Goal: Task Accomplishment & Management: Complete application form

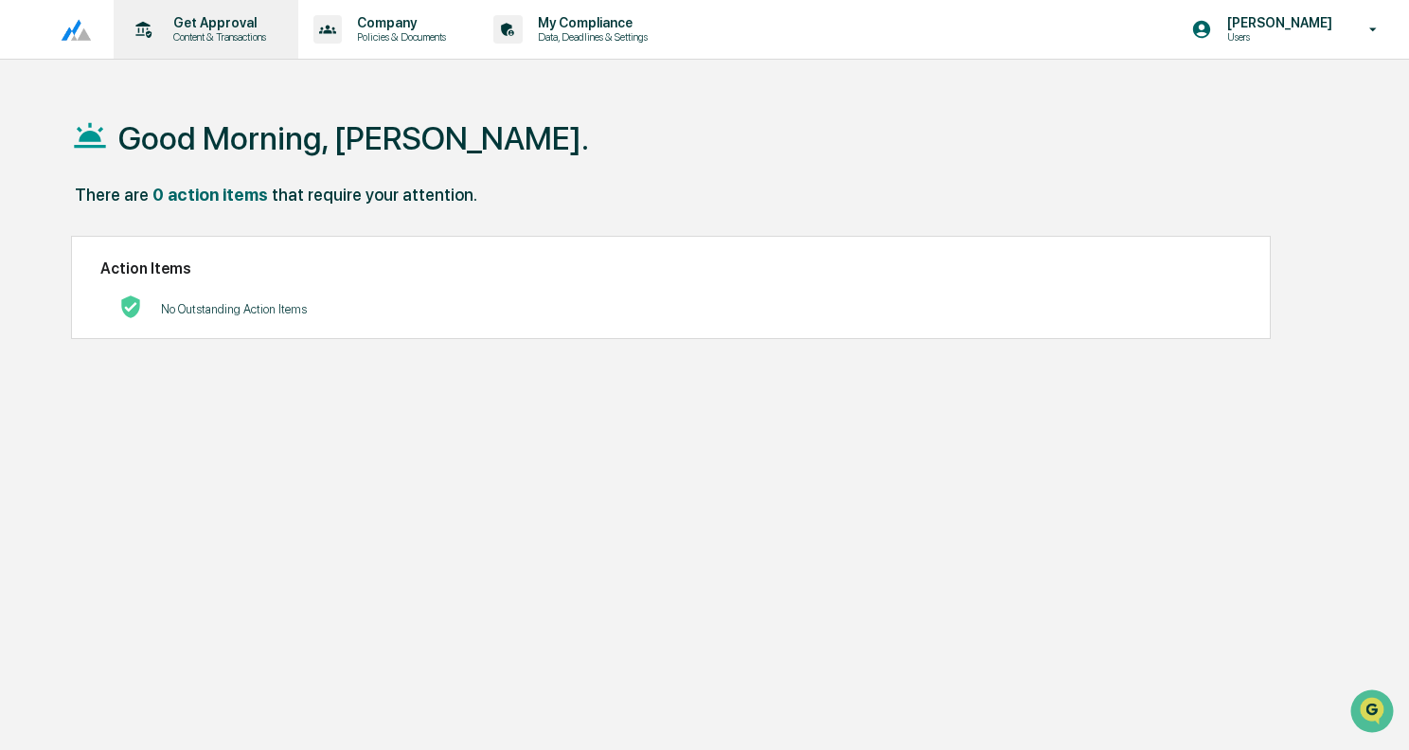
click at [269, 31] on p "Content & Transactions" at bounding box center [216, 36] width 117 height 13
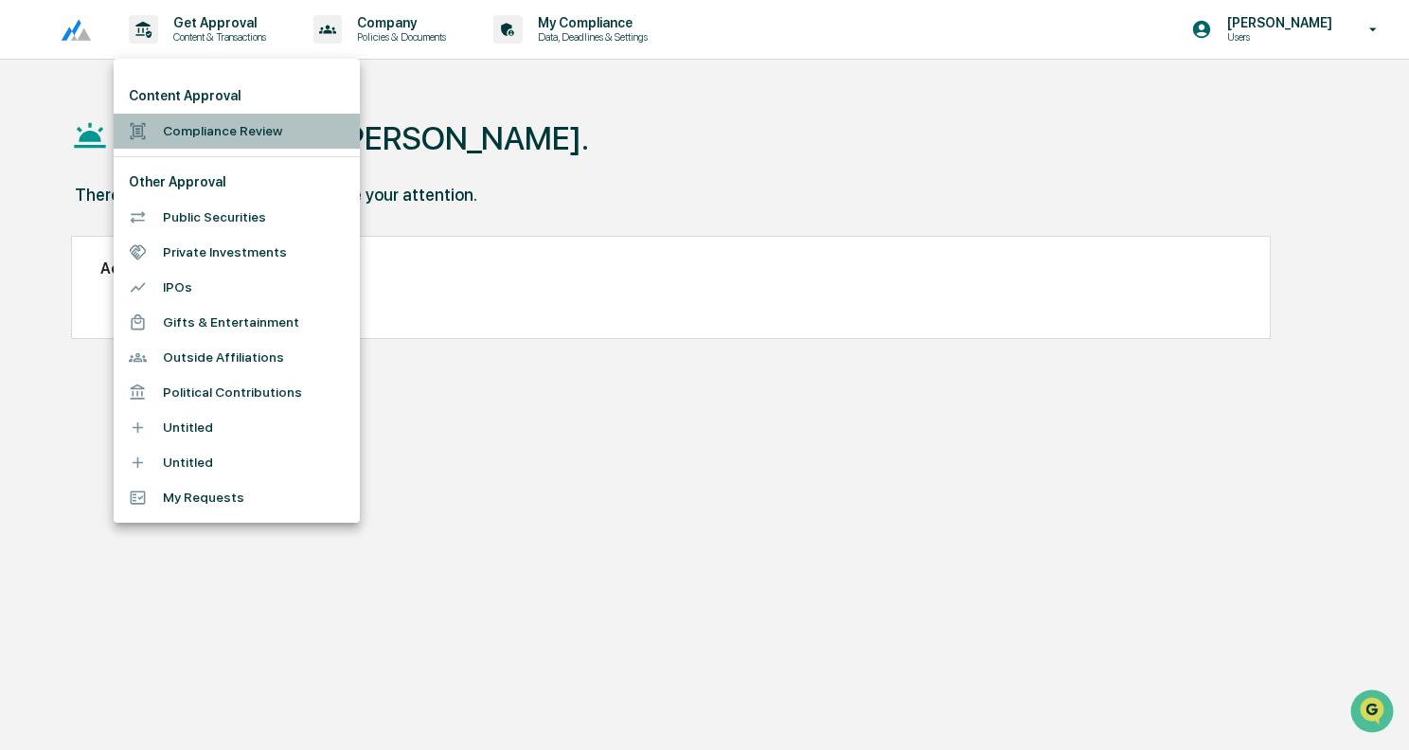
click at [202, 130] on li "Compliance Review" at bounding box center [237, 131] width 246 height 35
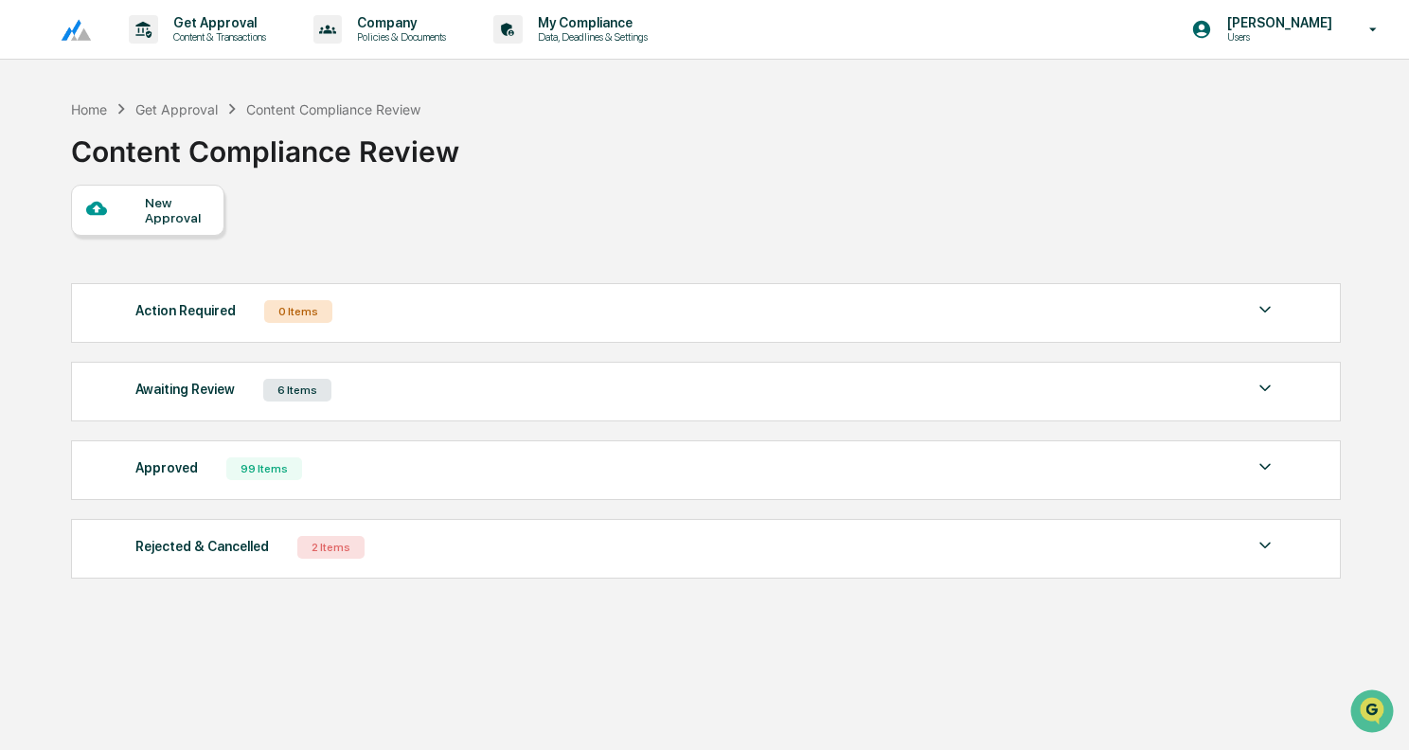
click at [164, 200] on div "New Approval" at bounding box center [176, 210] width 63 height 30
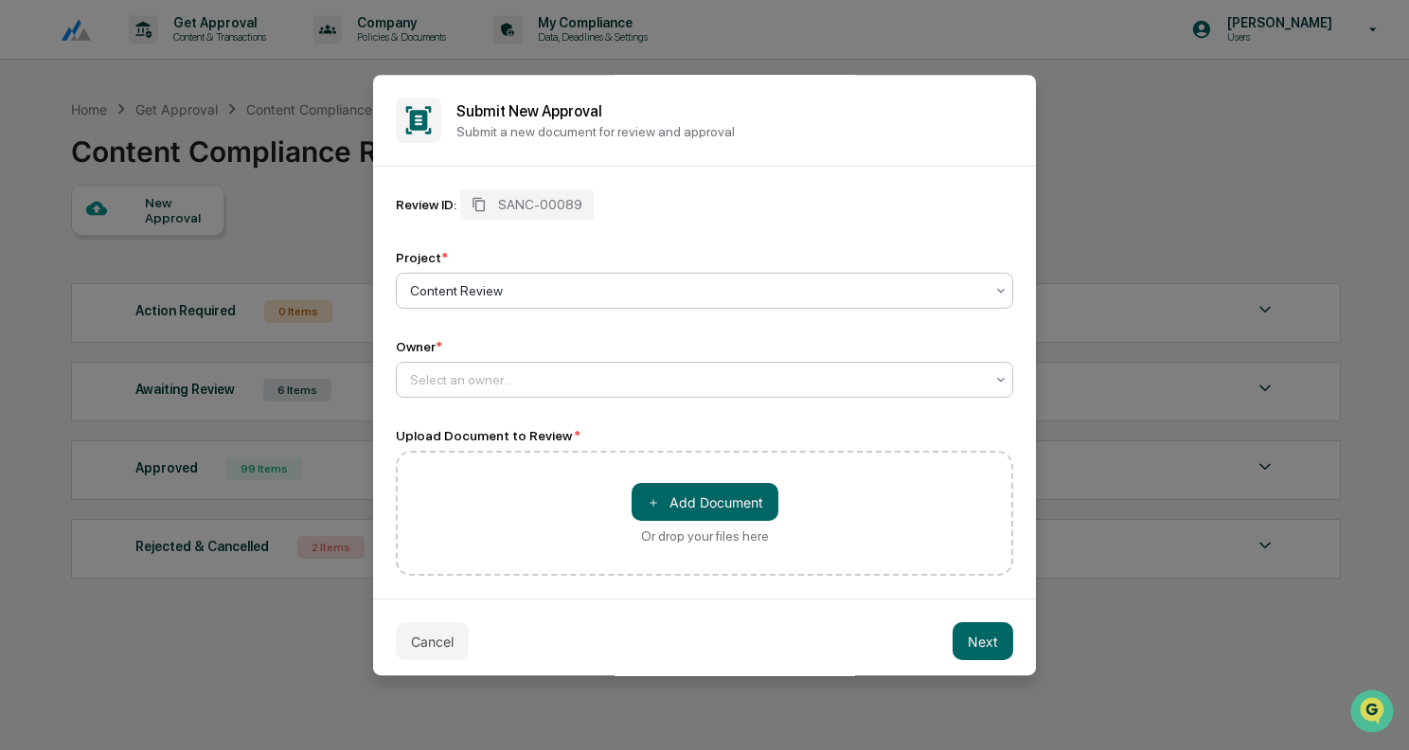
click at [510, 373] on div at bounding box center [697, 379] width 574 height 19
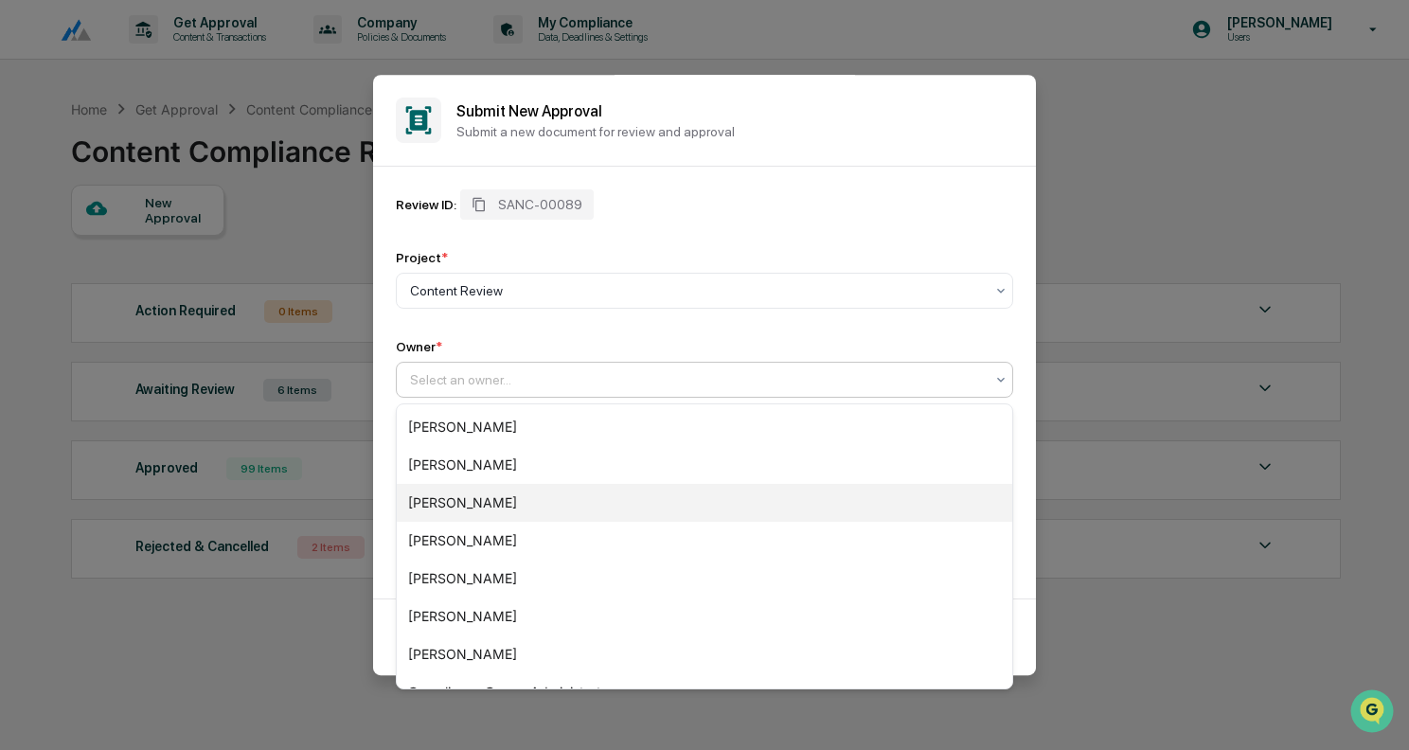
click at [491, 497] on div "[PERSON_NAME]" at bounding box center [704, 503] width 615 height 38
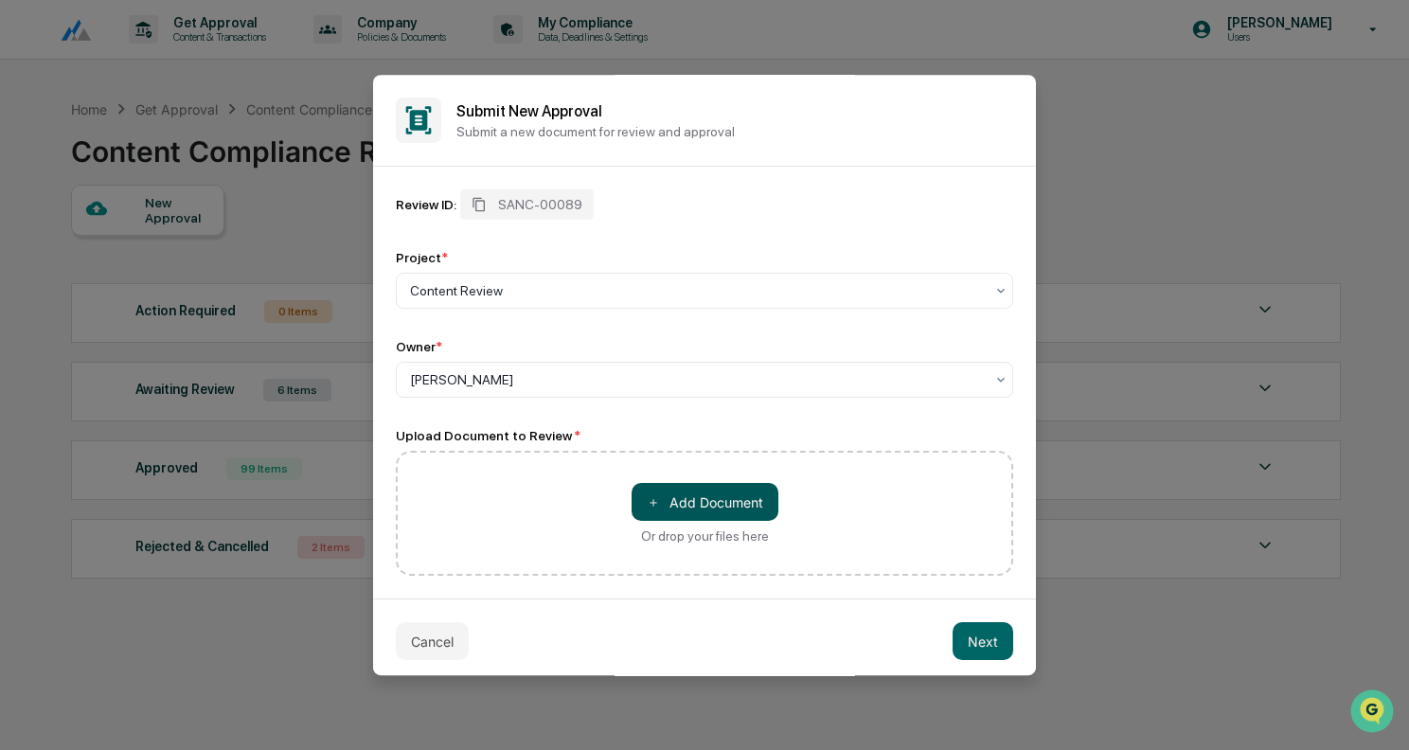
click at [696, 489] on button "＋ Add Document" at bounding box center [705, 502] width 147 height 38
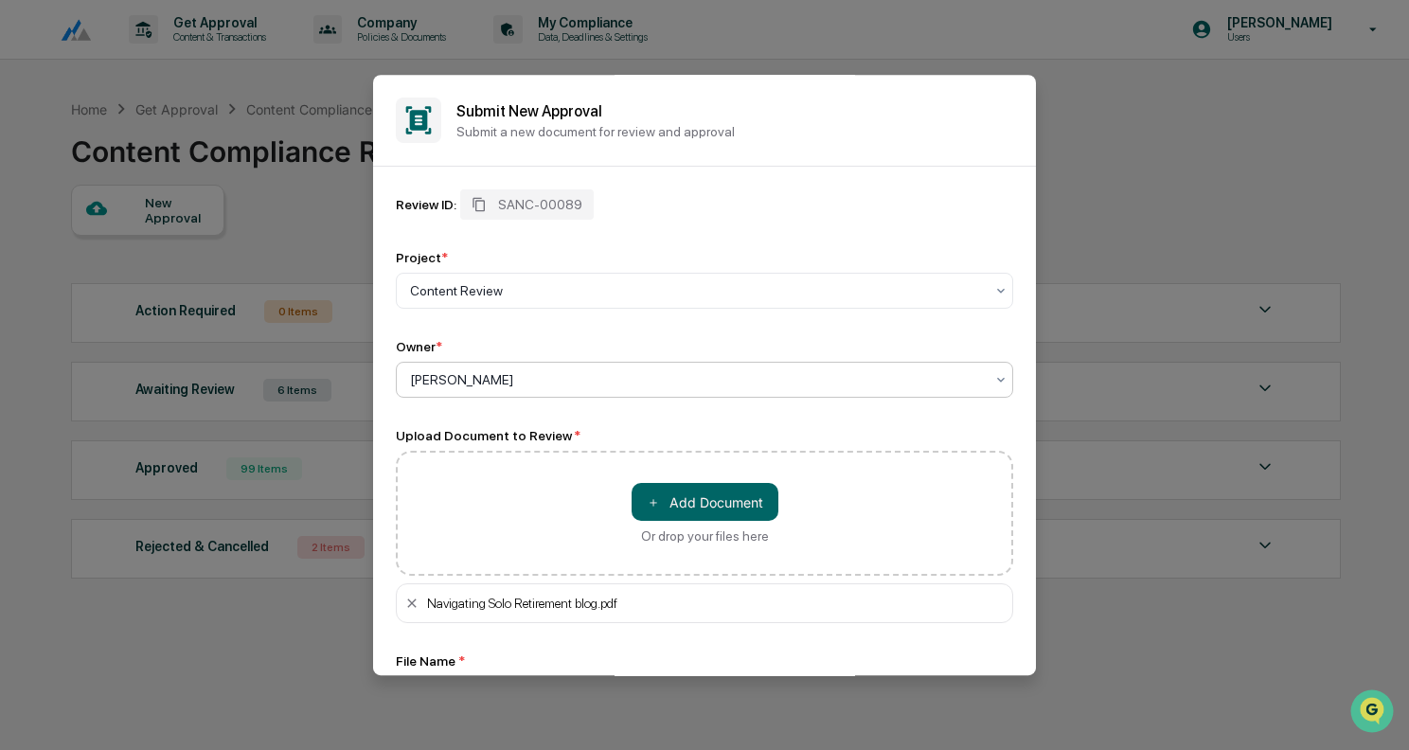
scroll to position [146, 0]
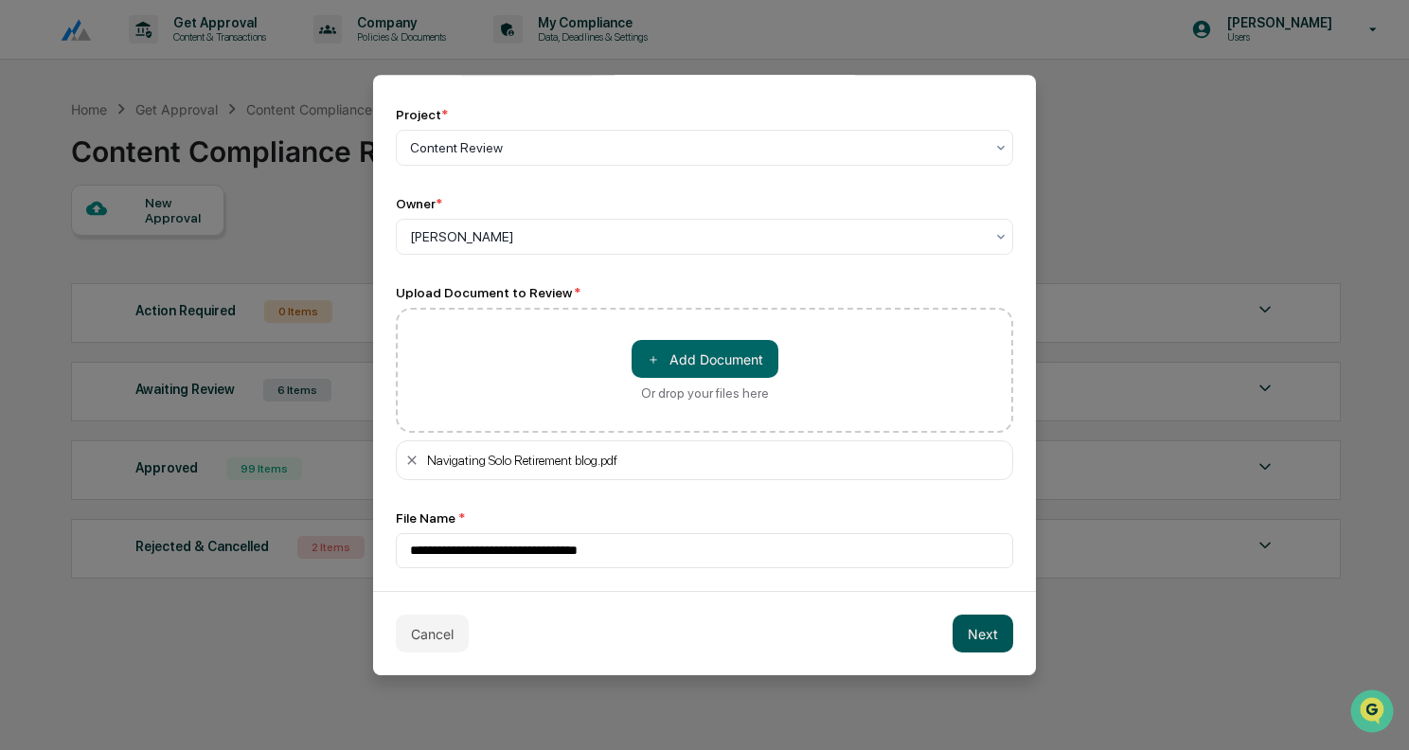
click at [985, 632] on button "Next" at bounding box center [983, 634] width 61 height 38
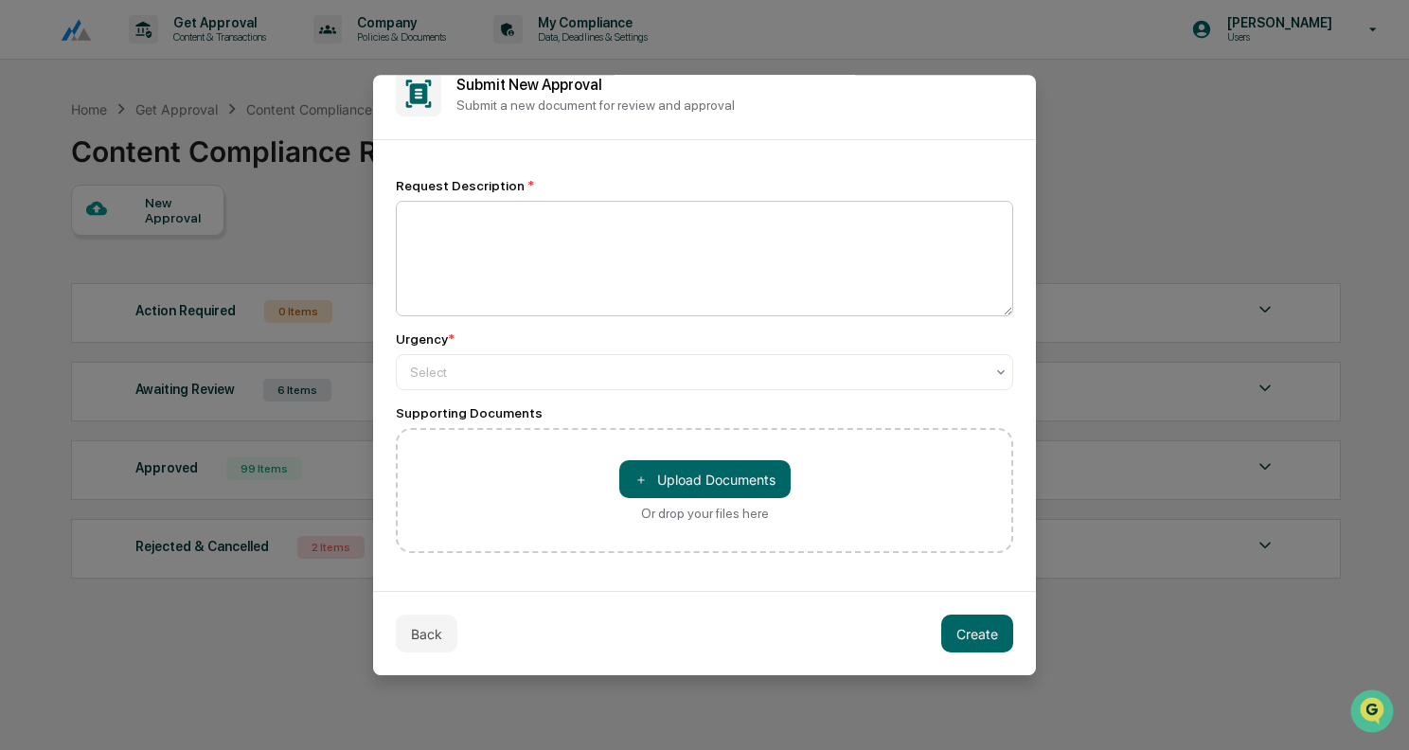
scroll to position [0, 0]
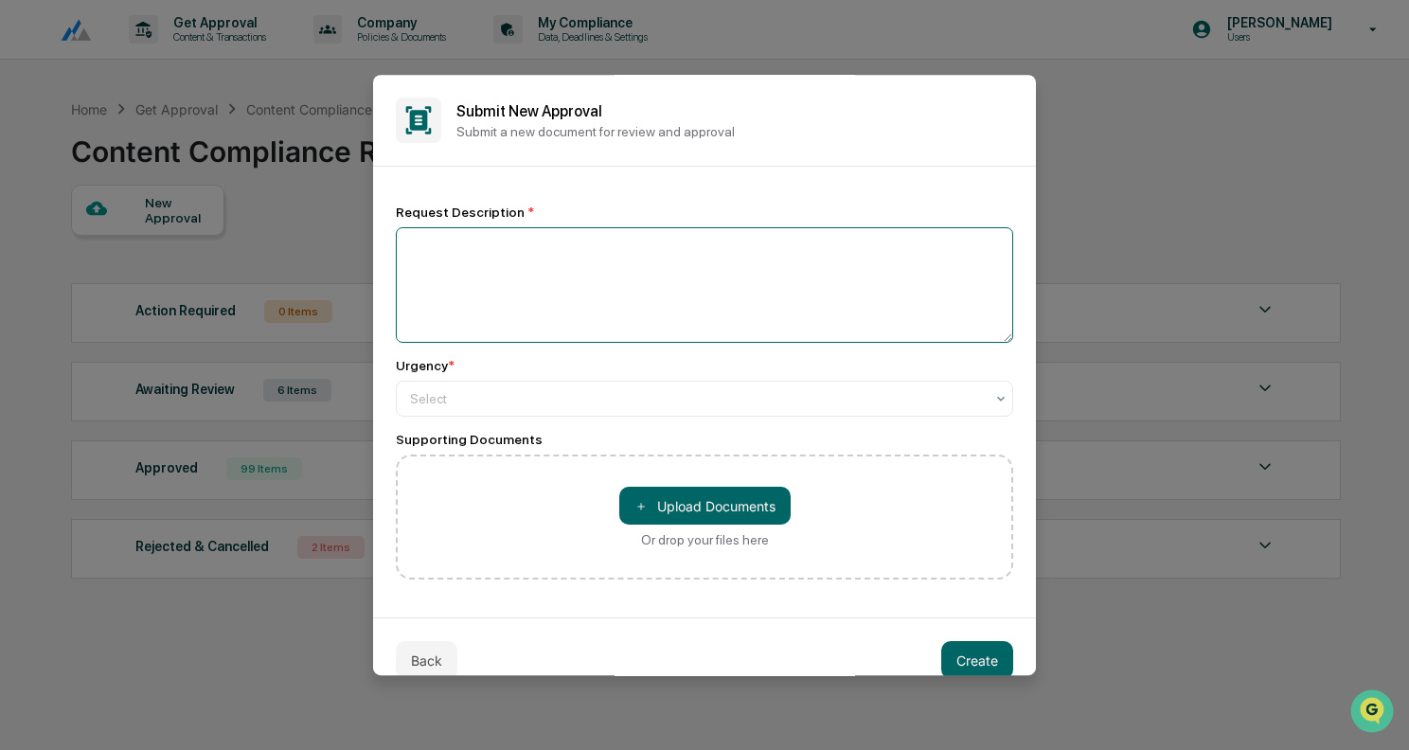
click at [499, 297] on textarea at bounding box center [704, 285] width 617 height 116
type textarea "**********"
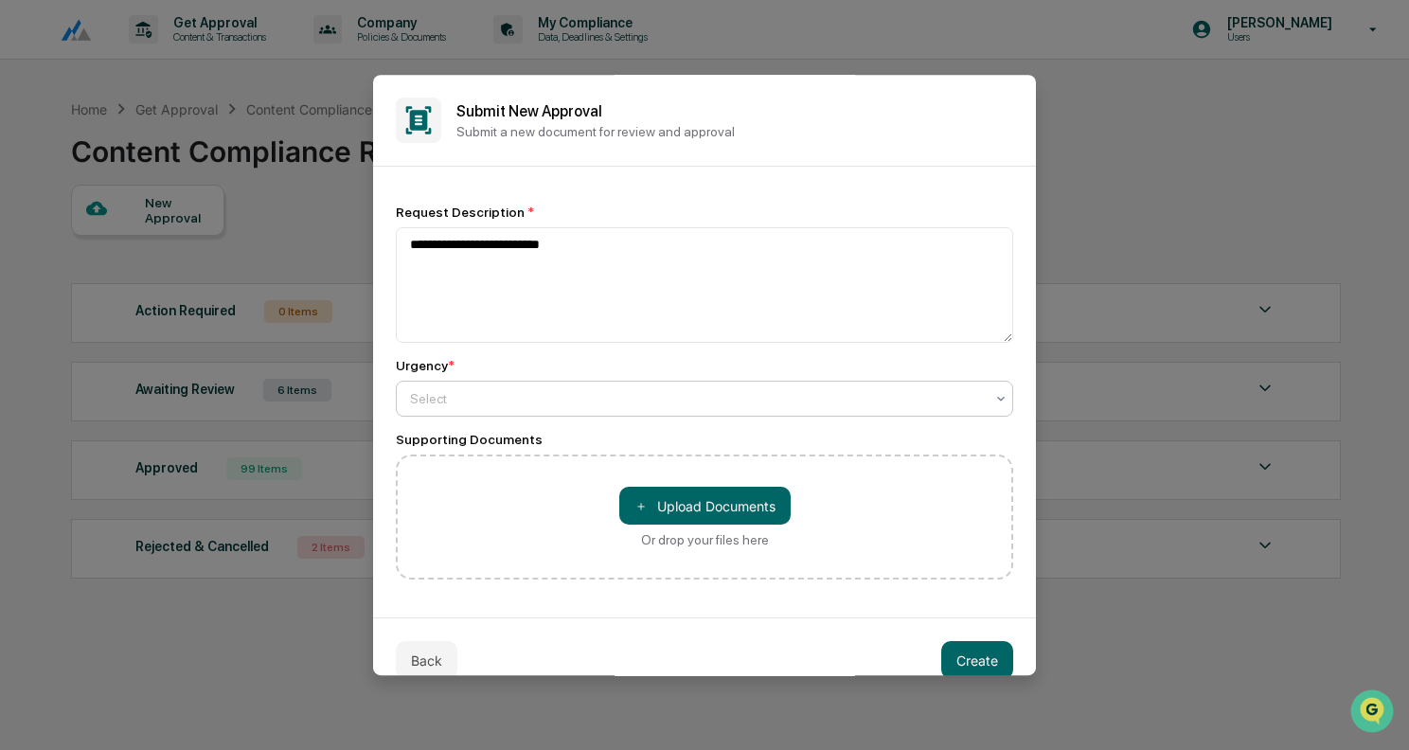
click at [482, 389] on div at bounding box center [697, 398] width 574 height 19
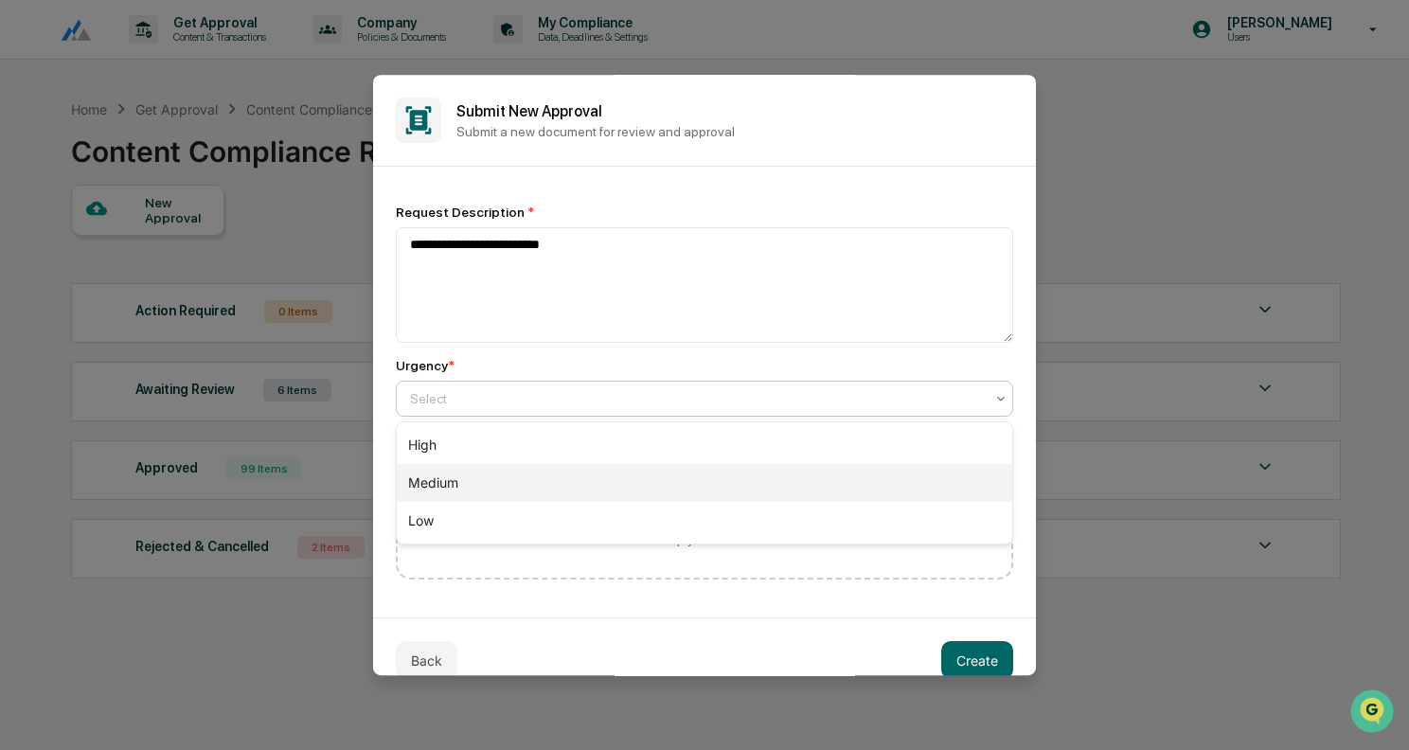
click at [460, 487] on div "Medium" at bounding box center [704, 483] width 615 height 38
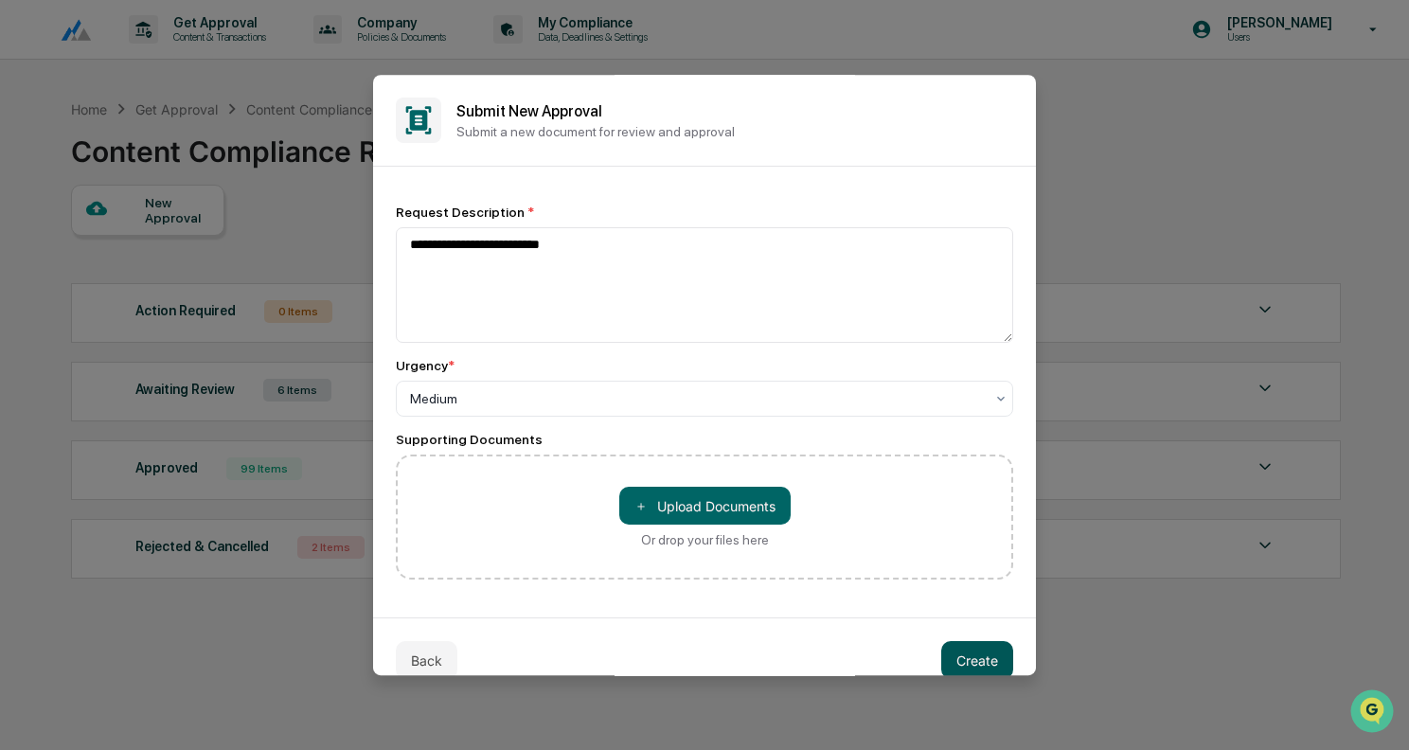
click at [983, 651] on button "Create" at bounding box center [977, 660] width 72 height 38
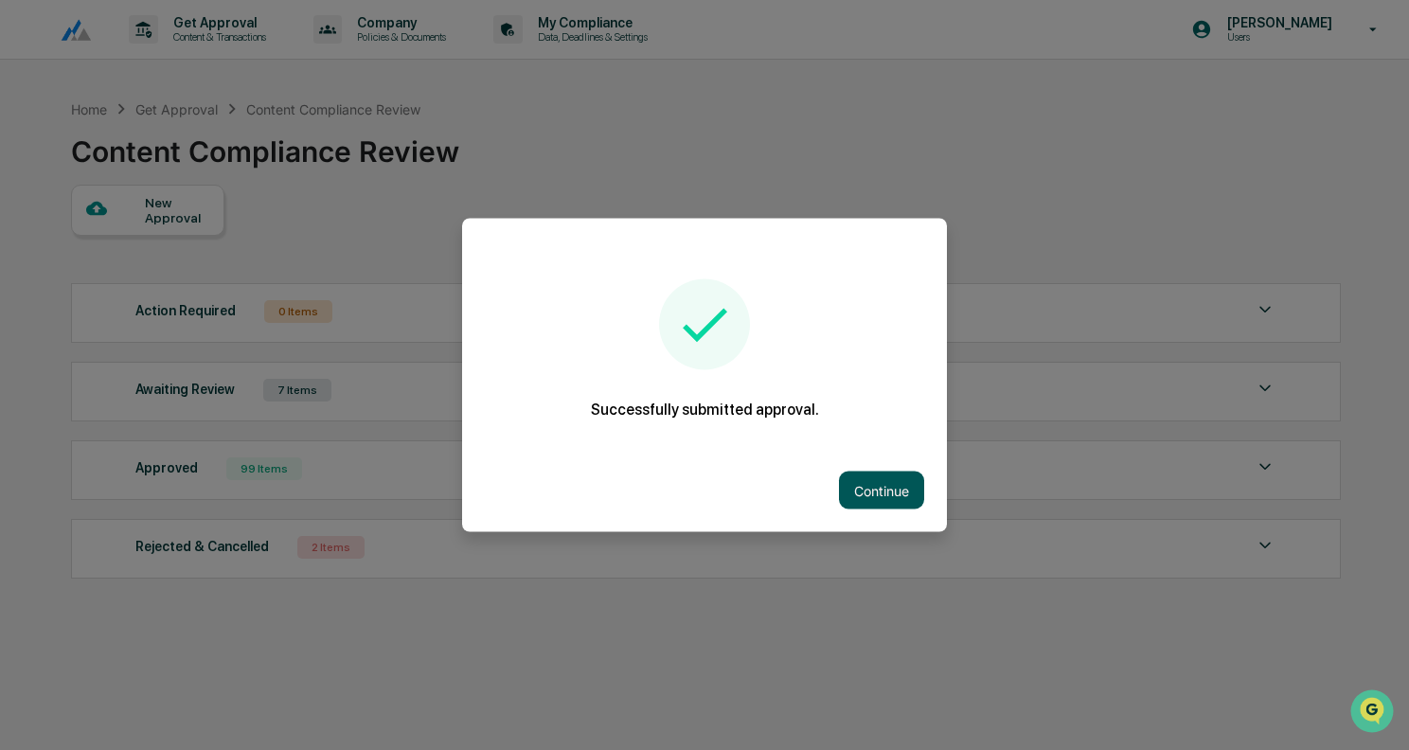
click at [897, 479] on button "Continue" at bounding box center [881, 491] width 85 height 38
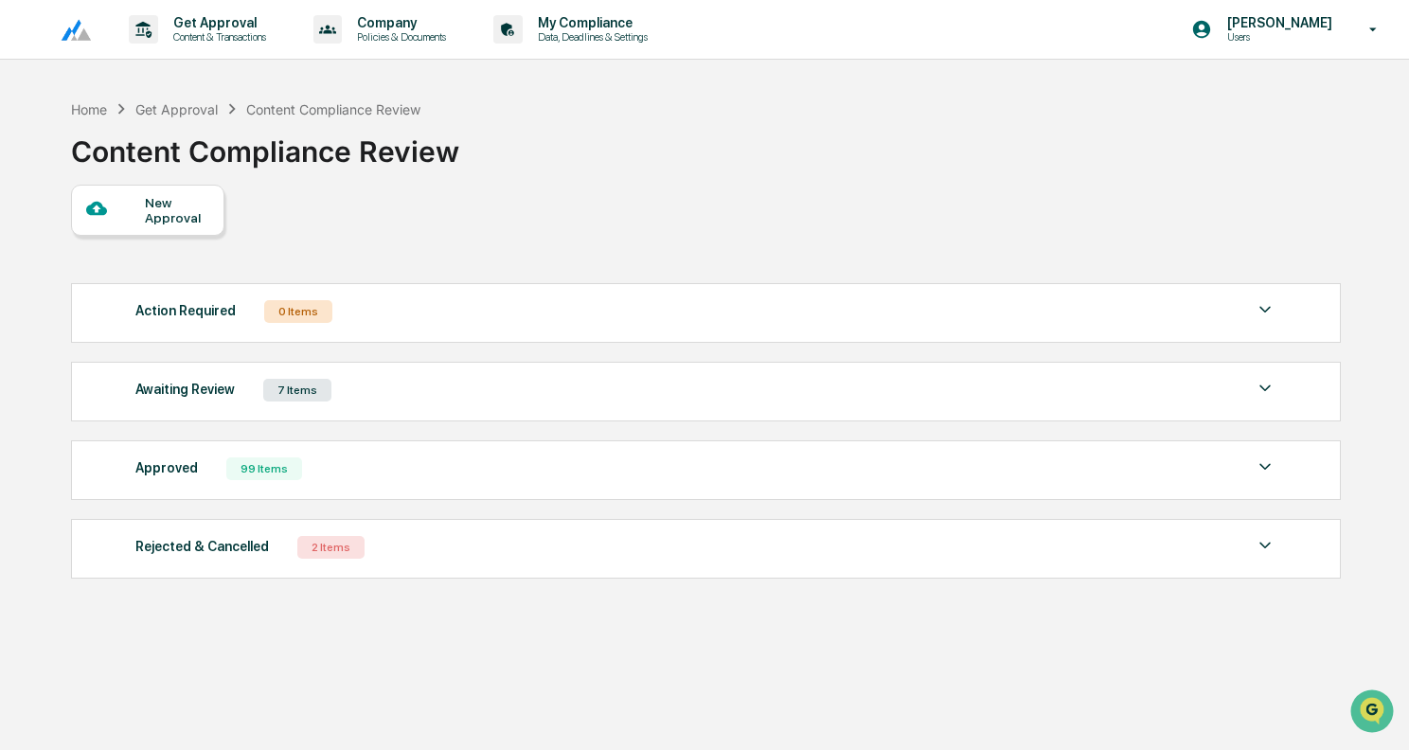
click at [727, 383] on div "Awaiting Review 7 Items" at bounding box center [705, 390] width 1141 height 27
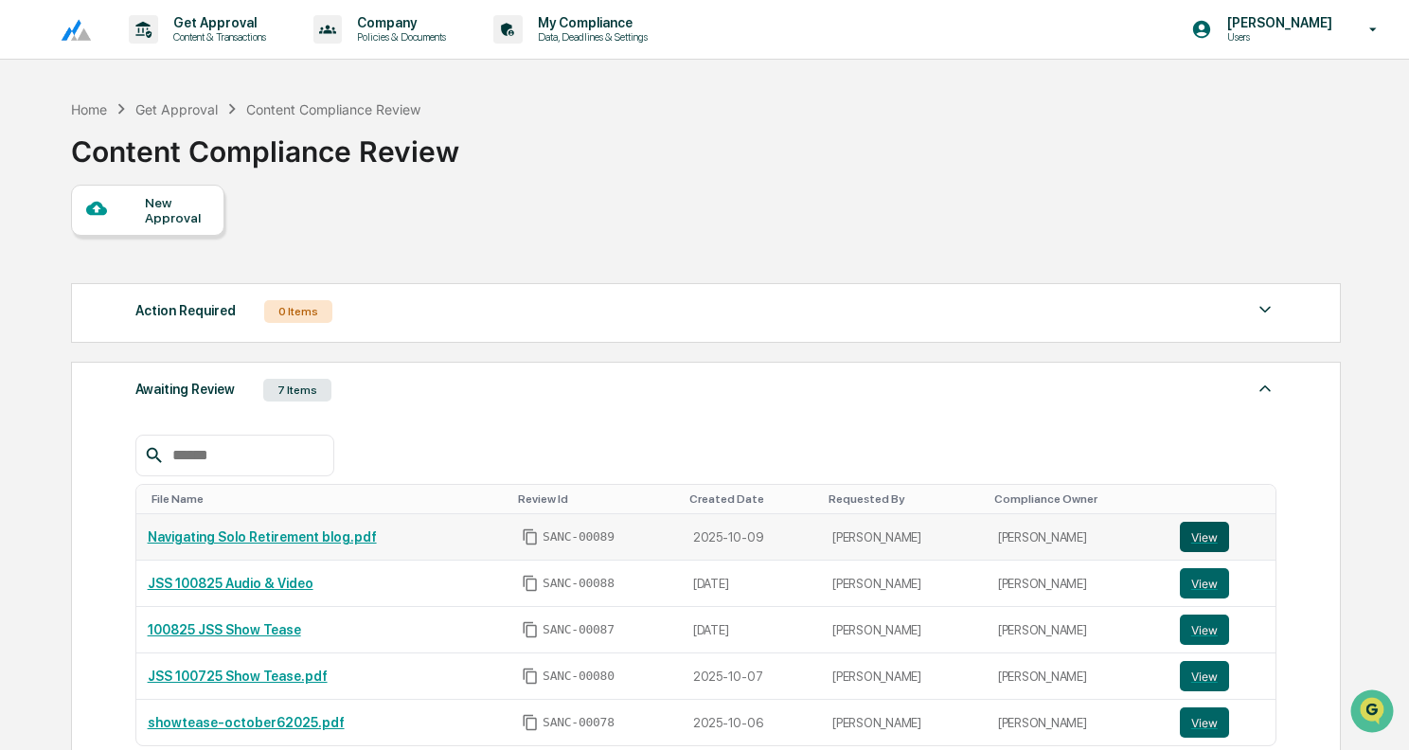
click at [1215, 526] on button "View" at bounding box center [1204, 537] width 49 height 30
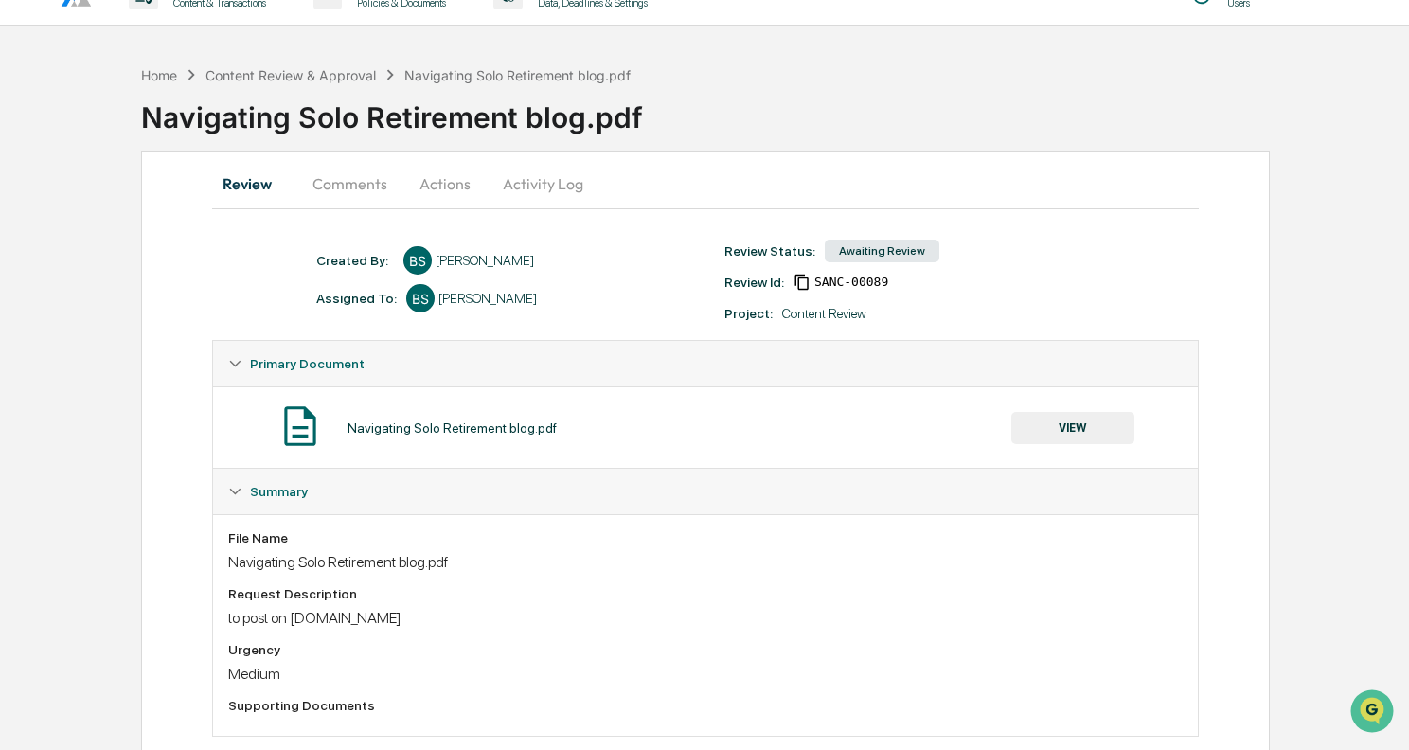
scroll to position [71, 0]
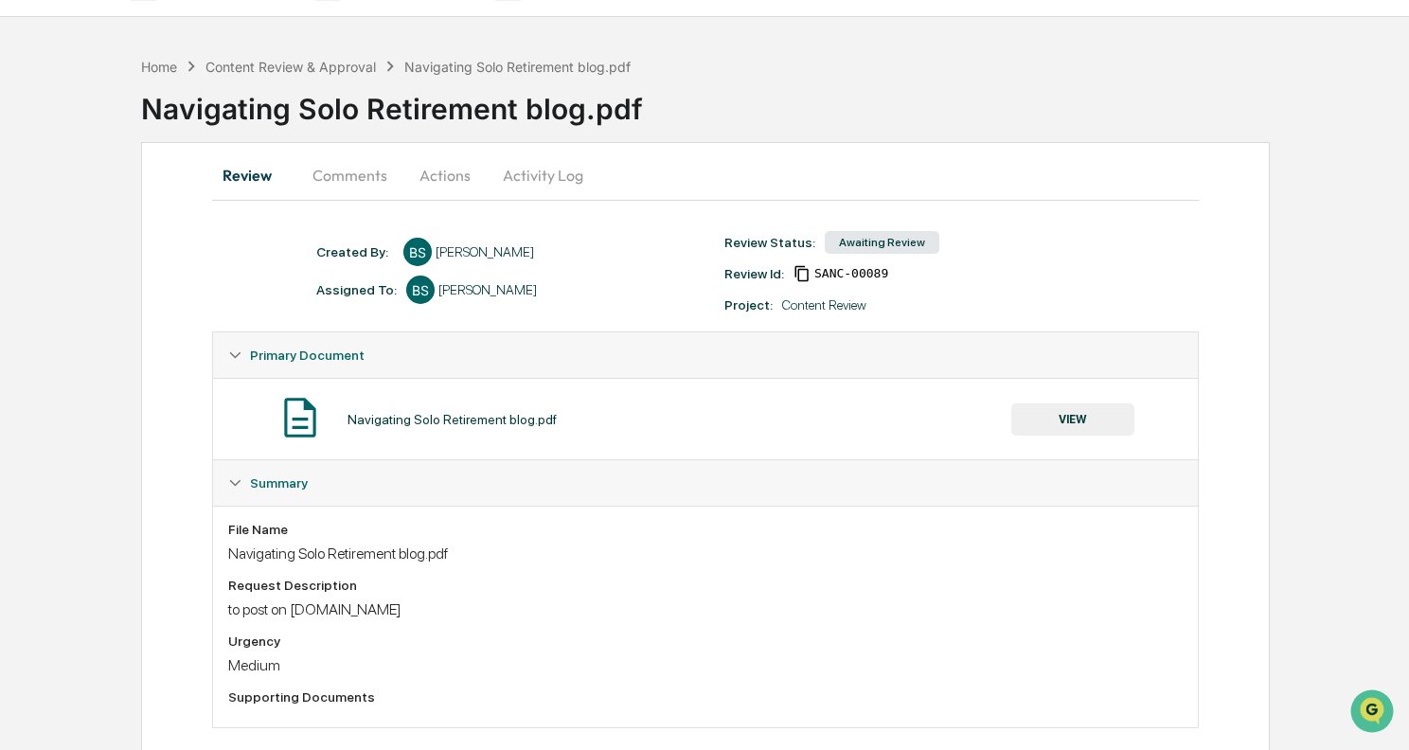
scroll to position [38, 0]
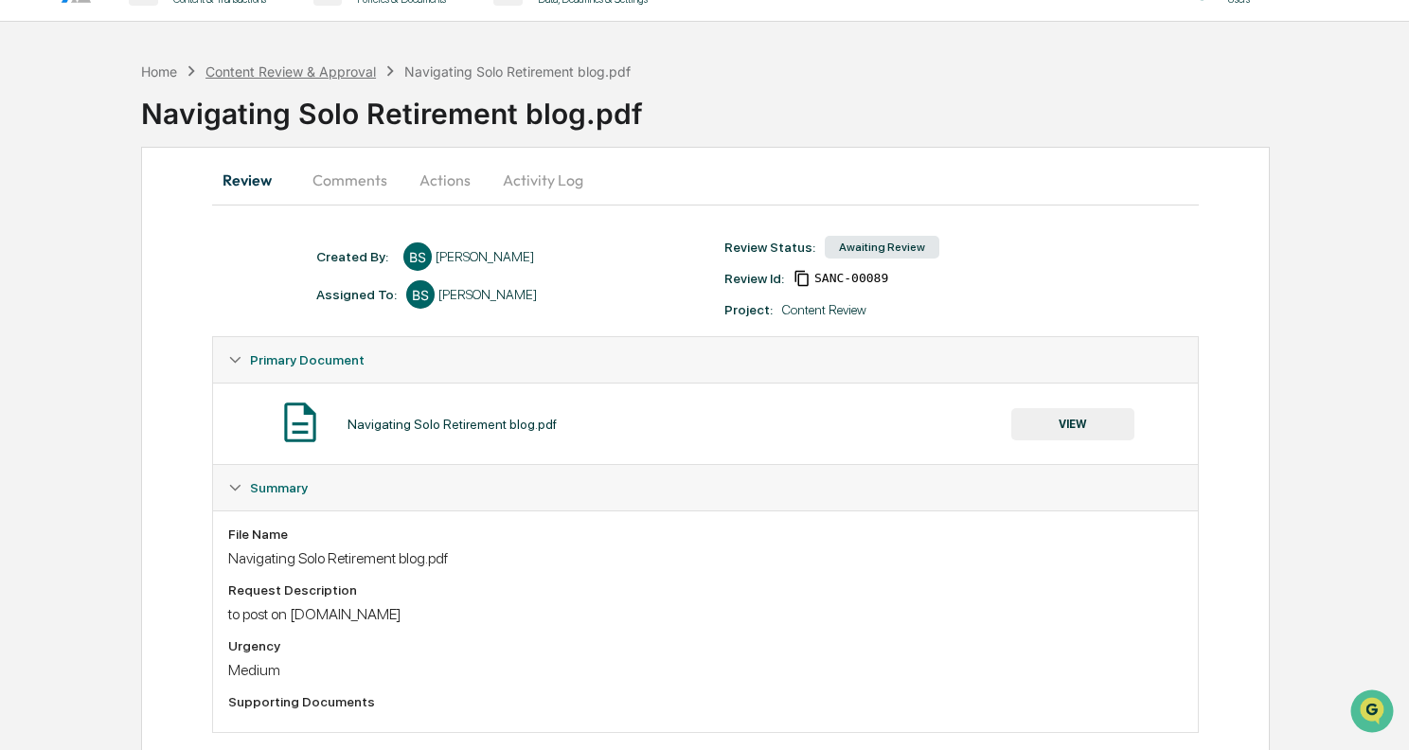
click at [296, 65] on div "Content Review & Approval" at bounding box center [290, 71] width 170 height 16
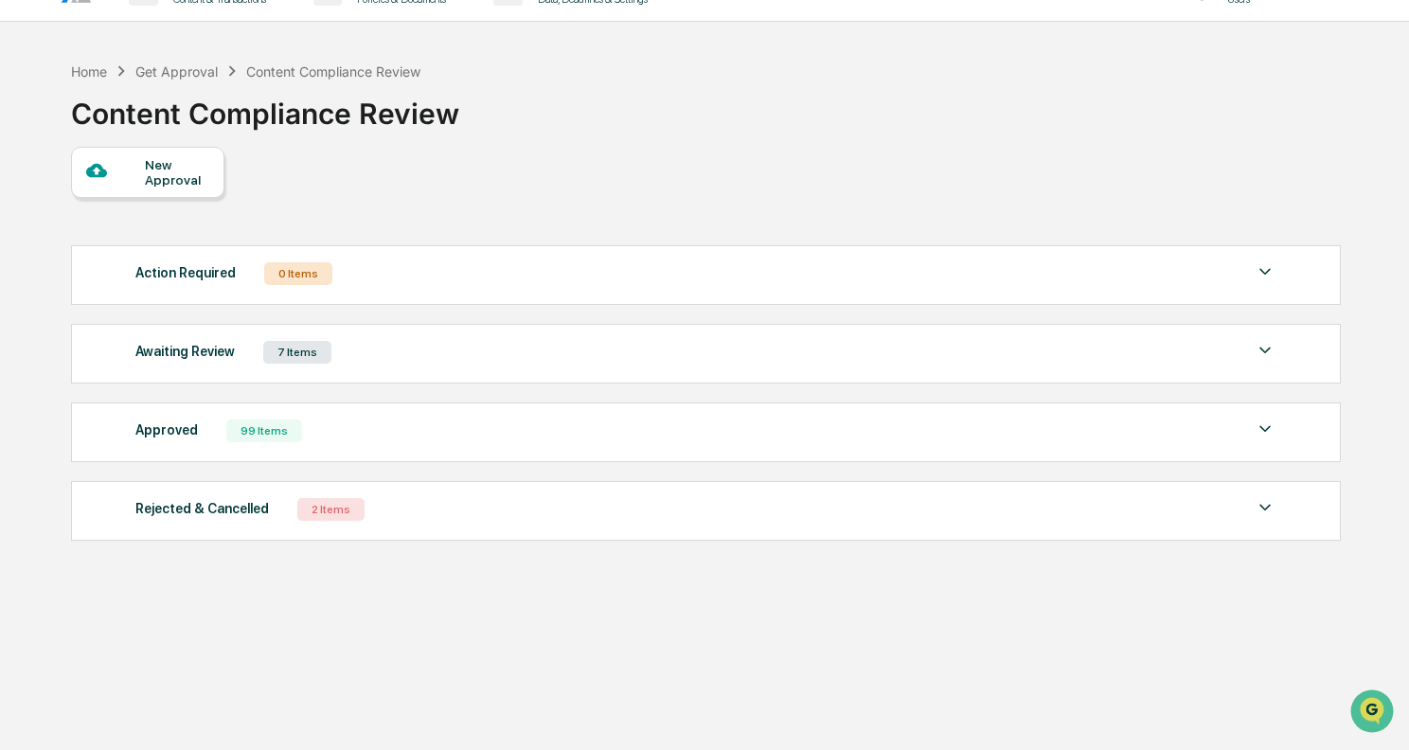
click at [234, 345] on div "Awaiting Review" at bounding box center [184, 351] width 99 height 25
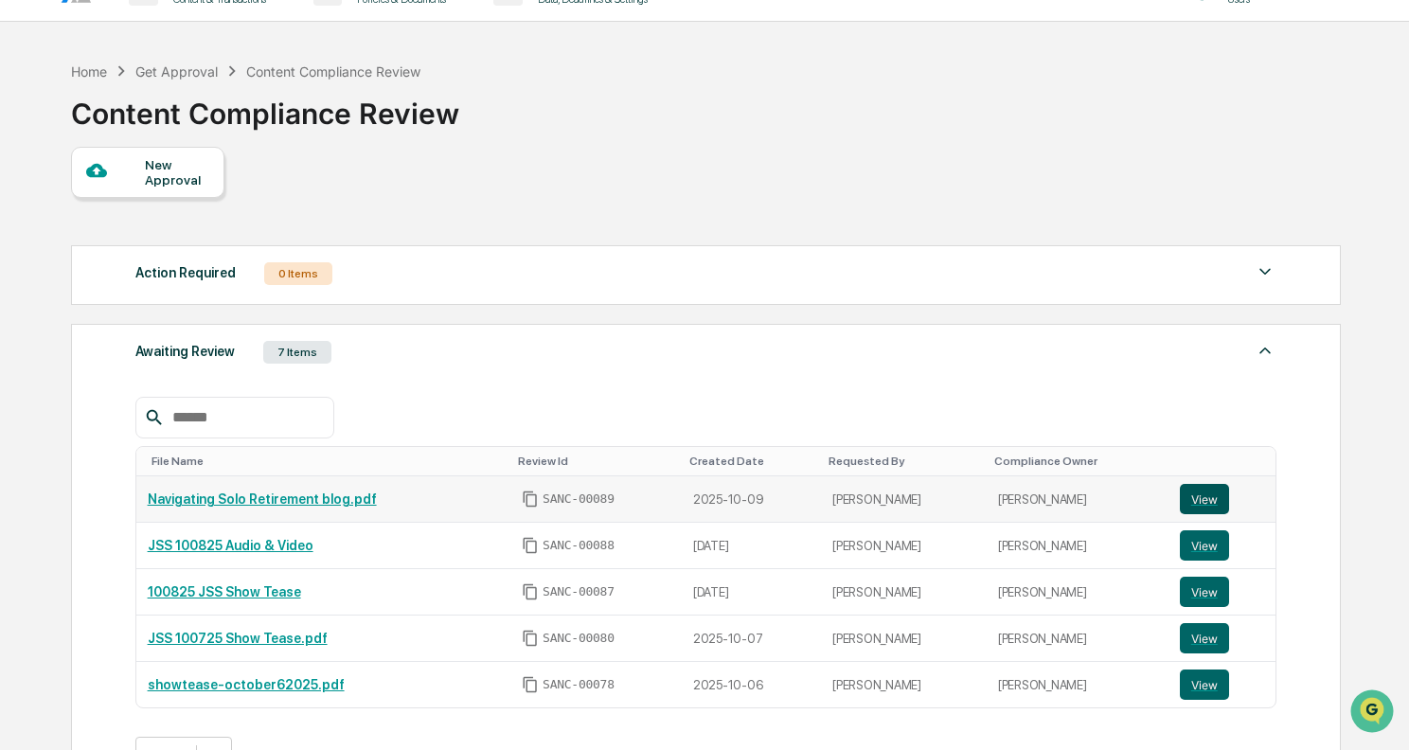
click at [1204, 504] on button "View" at bounding box center [1204, 499] width 49 height 30
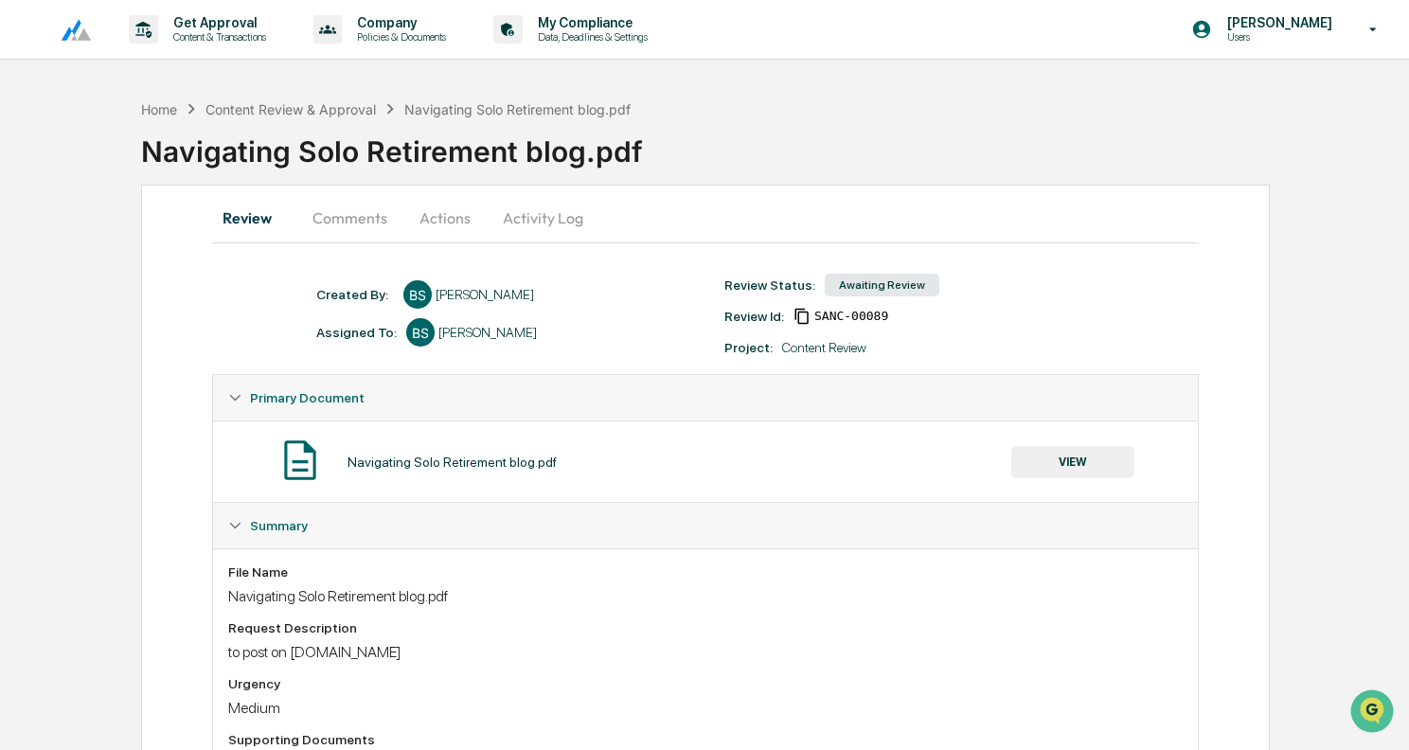
click at [429, 220] on button "Actions" at bounding box center [444, 217] width 85 height 45
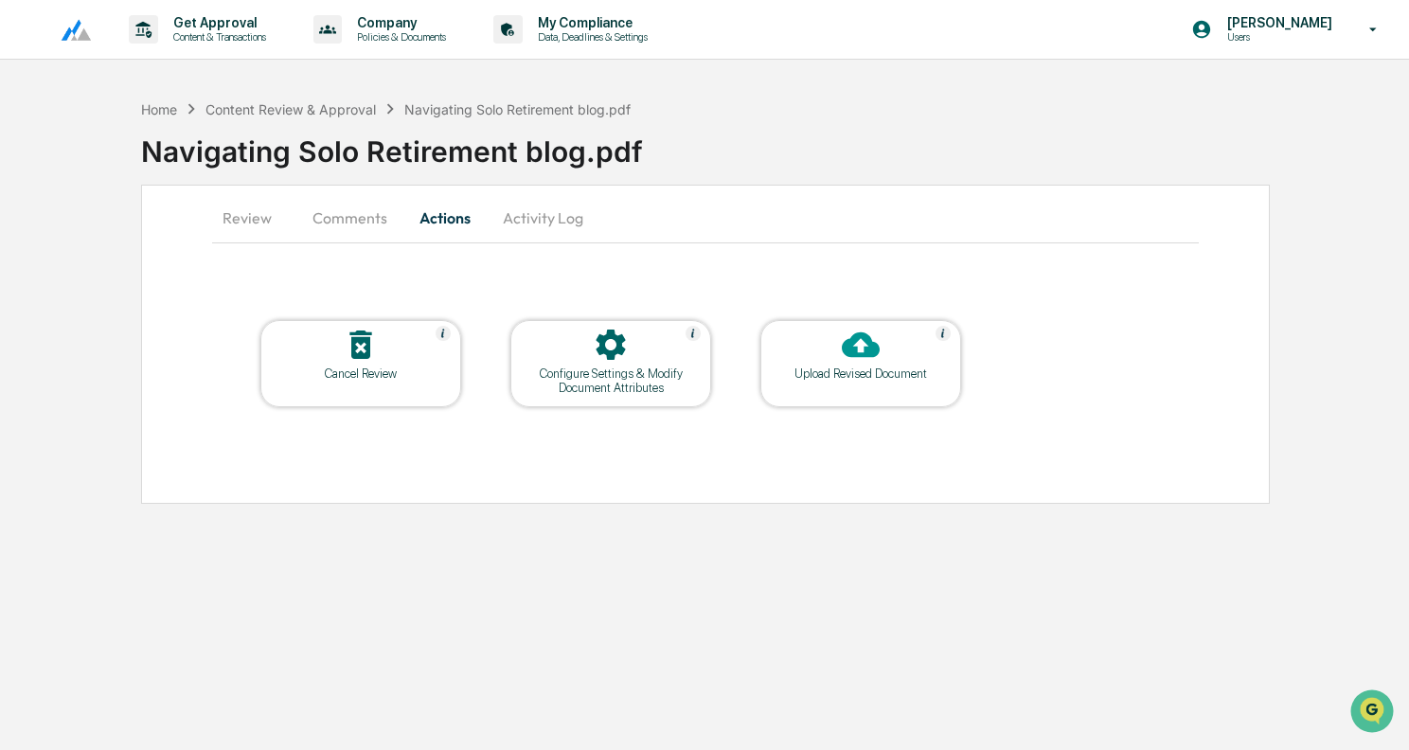
click at [842, 367] on div "Upload Revised Document" at bounding box center [860, 373] width 170 height 14
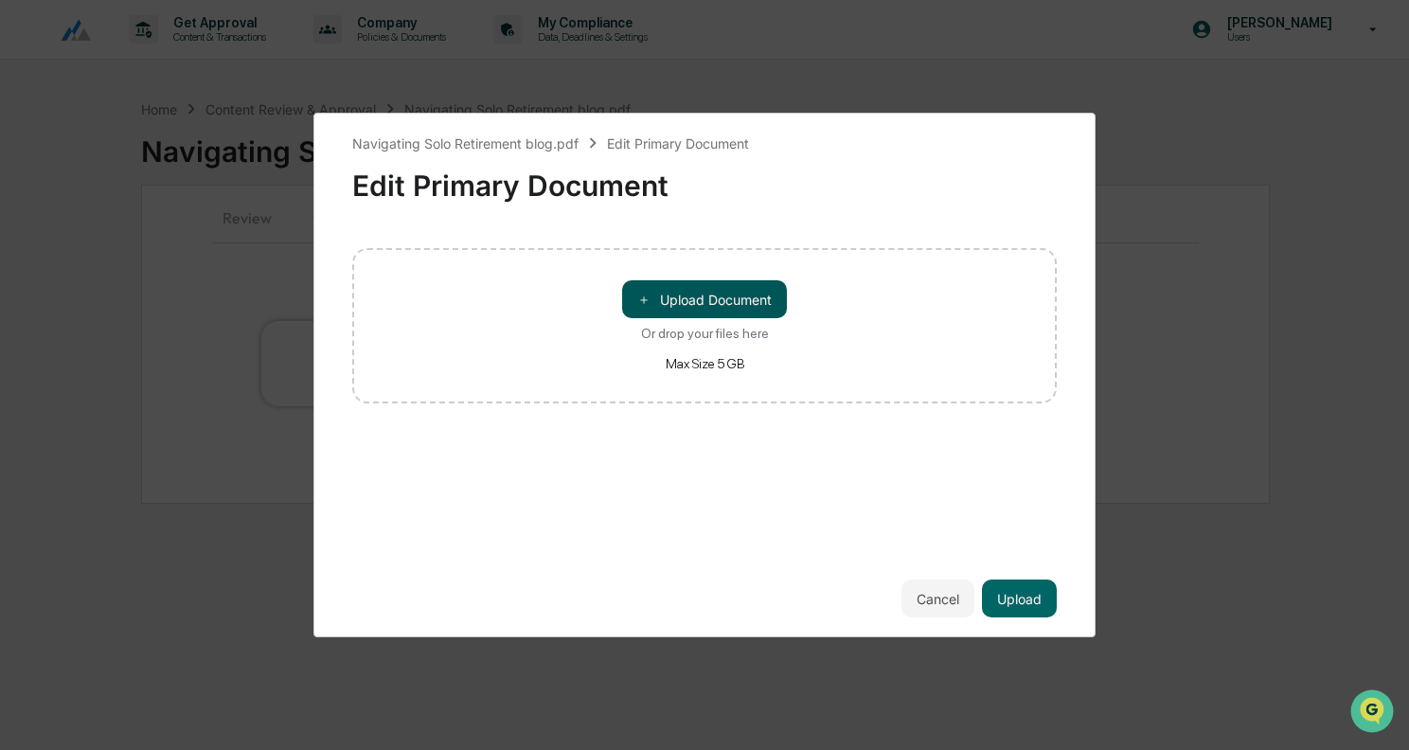
click at [706, 302] on button "＋ Upload Document" at bounding box center [704, 299] width 165 height 38
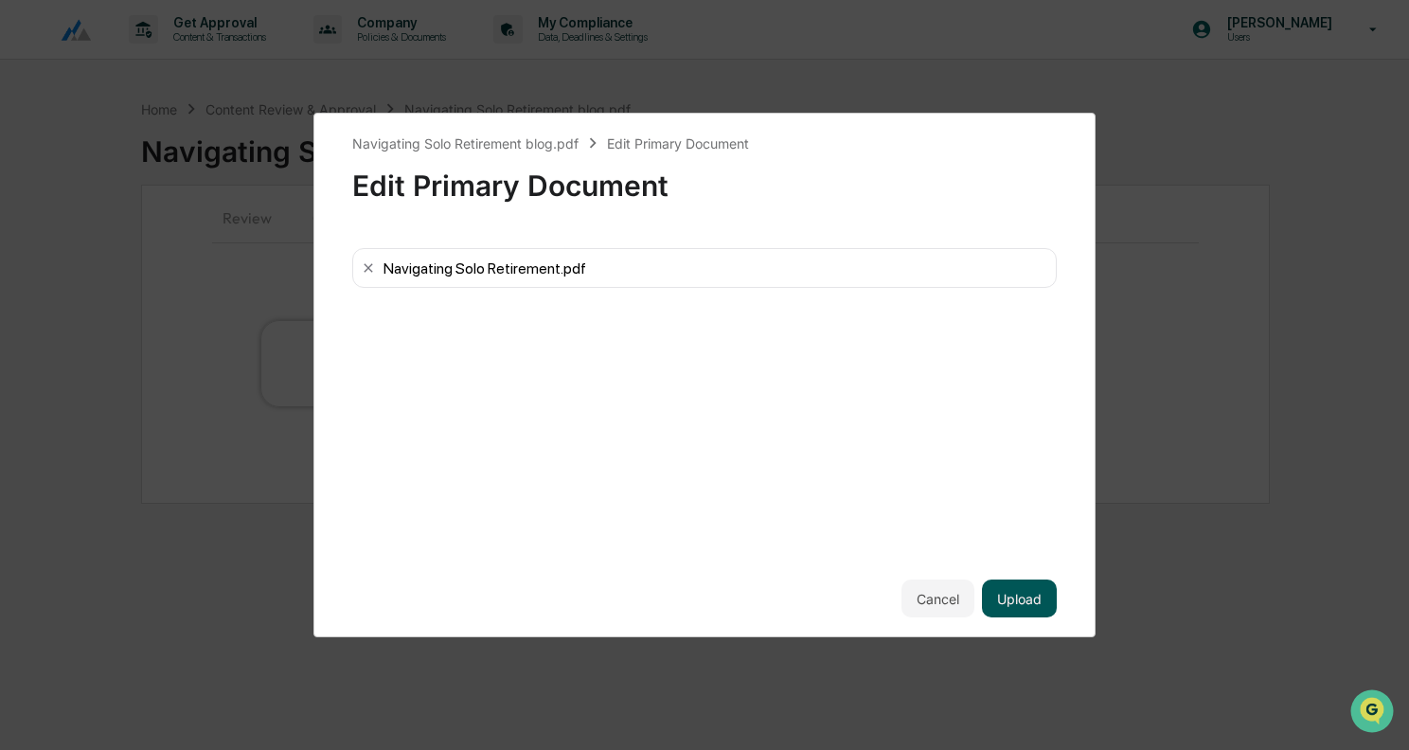
click at [1008, 609] on button "Upload" at bounding box center [1019, 598] width 75 height 38
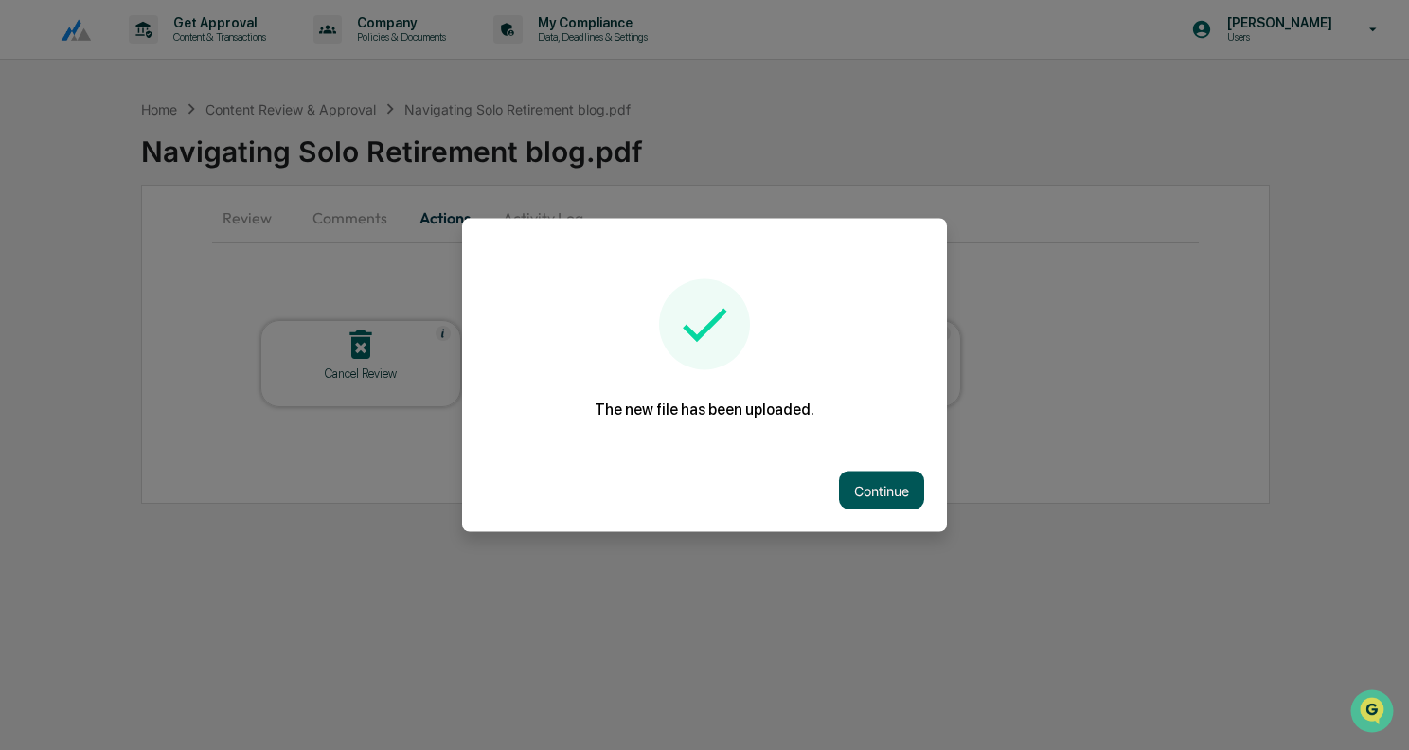
click at [899, 498] on button "Continue" at bounding box center [881, 491] width 85 height 38
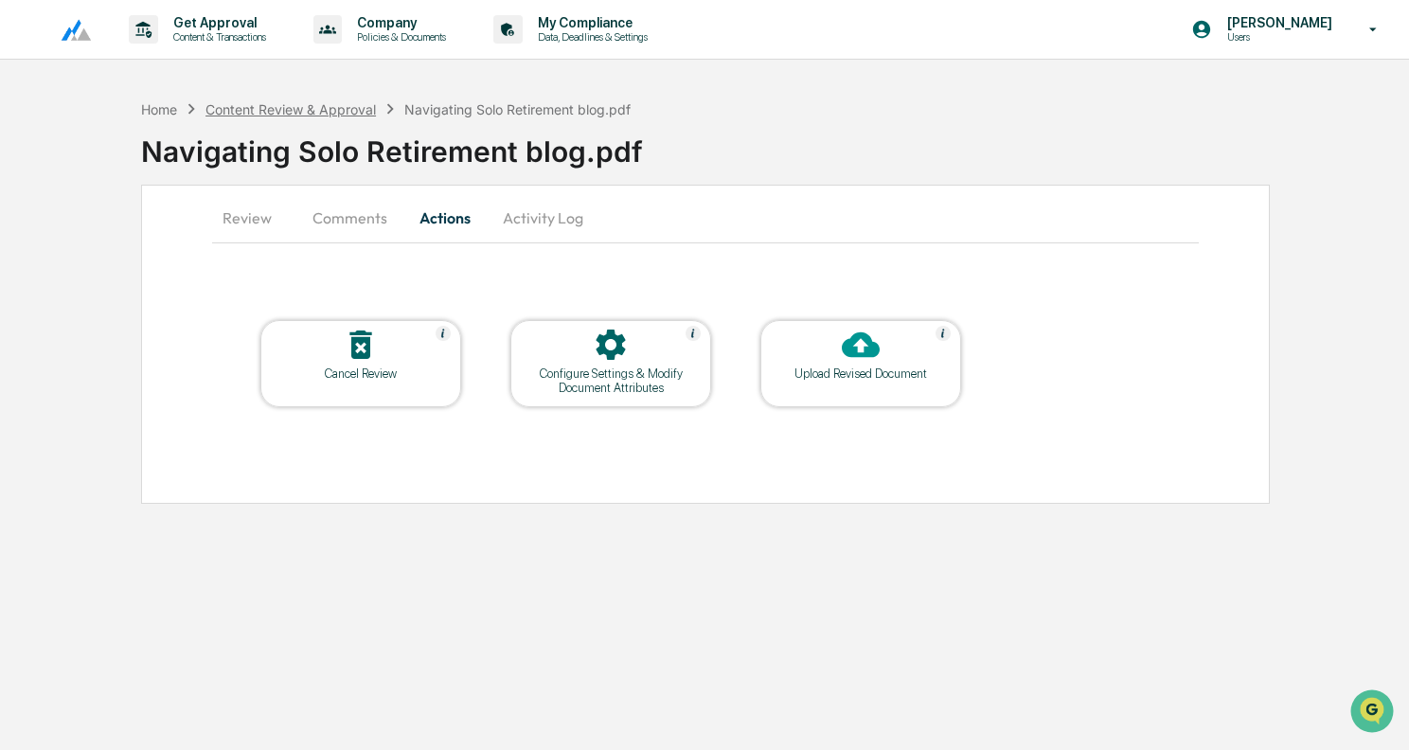
click at [291, 103] on div "Content Review & Approval" at bounding box center [290, 109] width 170 height 16
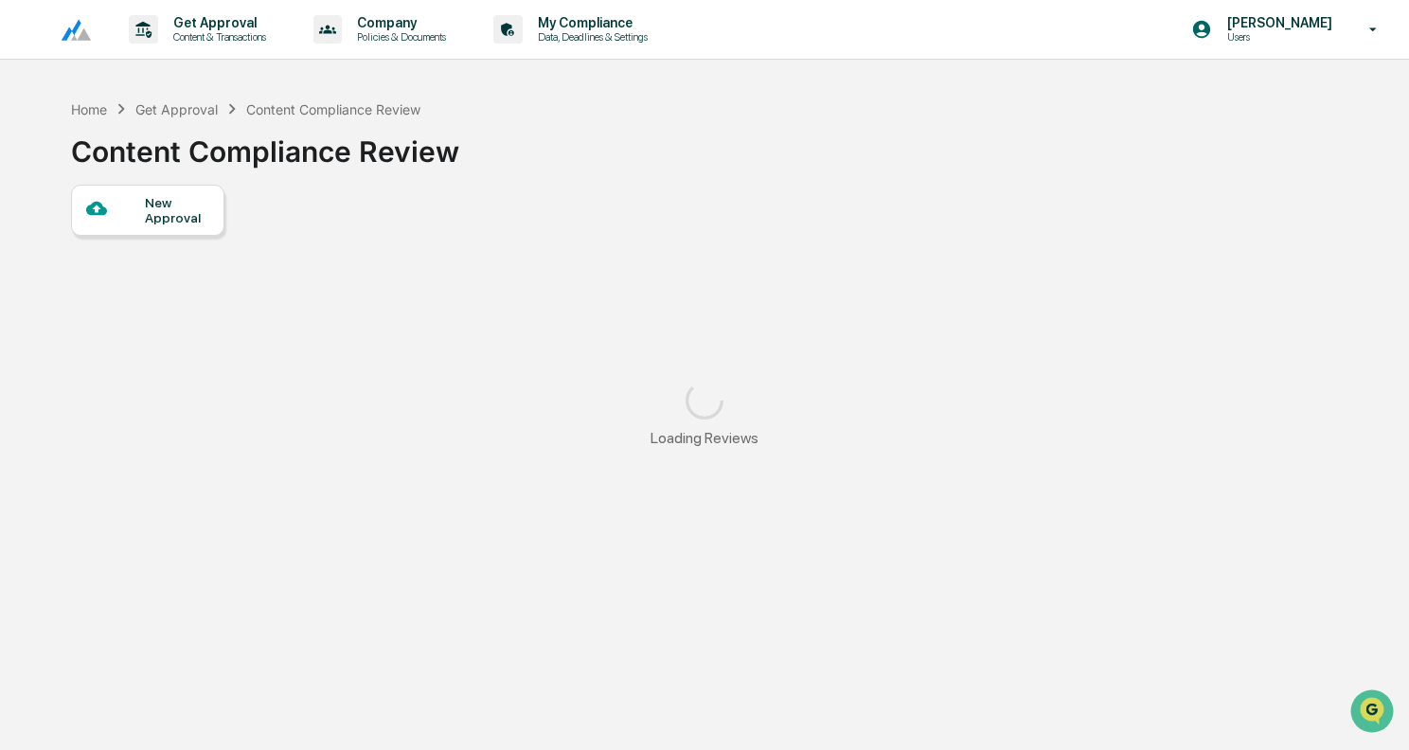
click at [163, 197] on div "New Approval" at bounding box center [176, 210] width 63 height 30
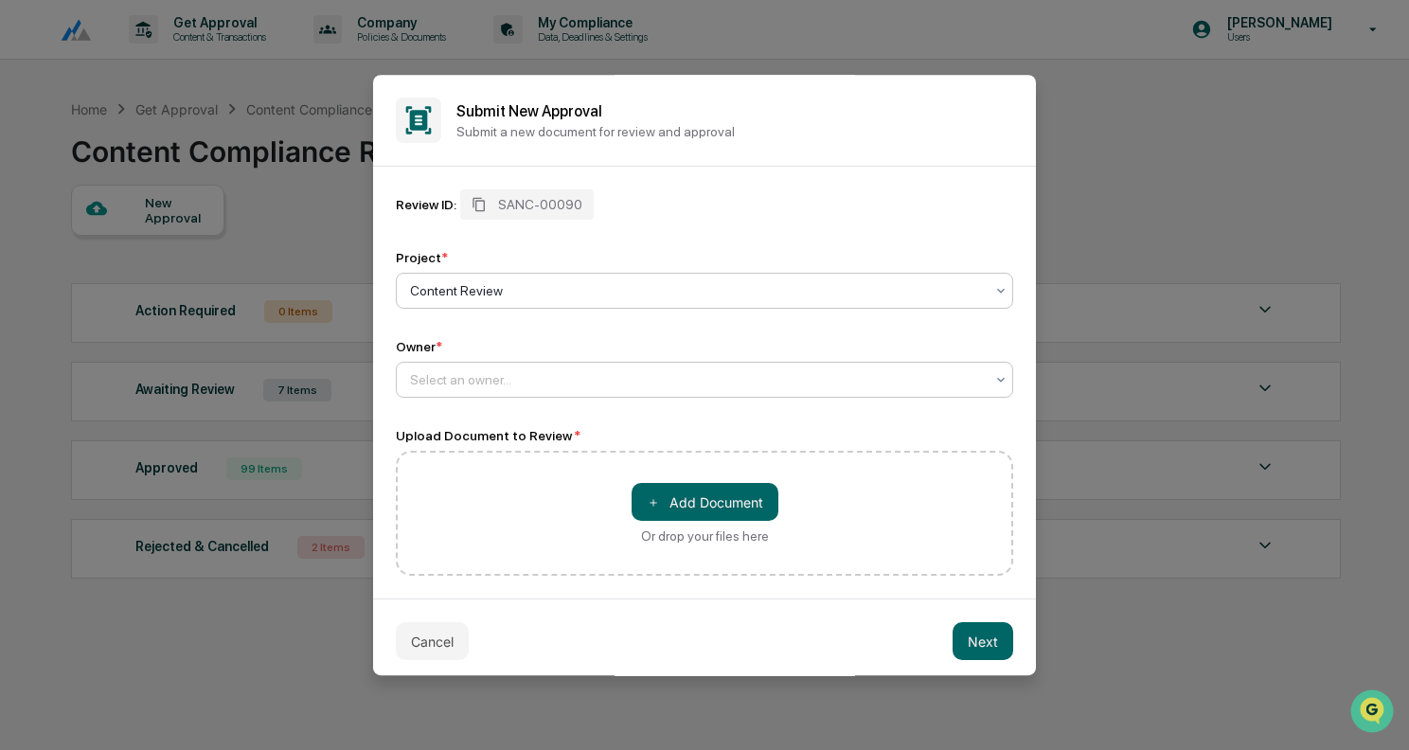
click at [627, 373] on div at bounding box center [697, 379] width 574 height 19
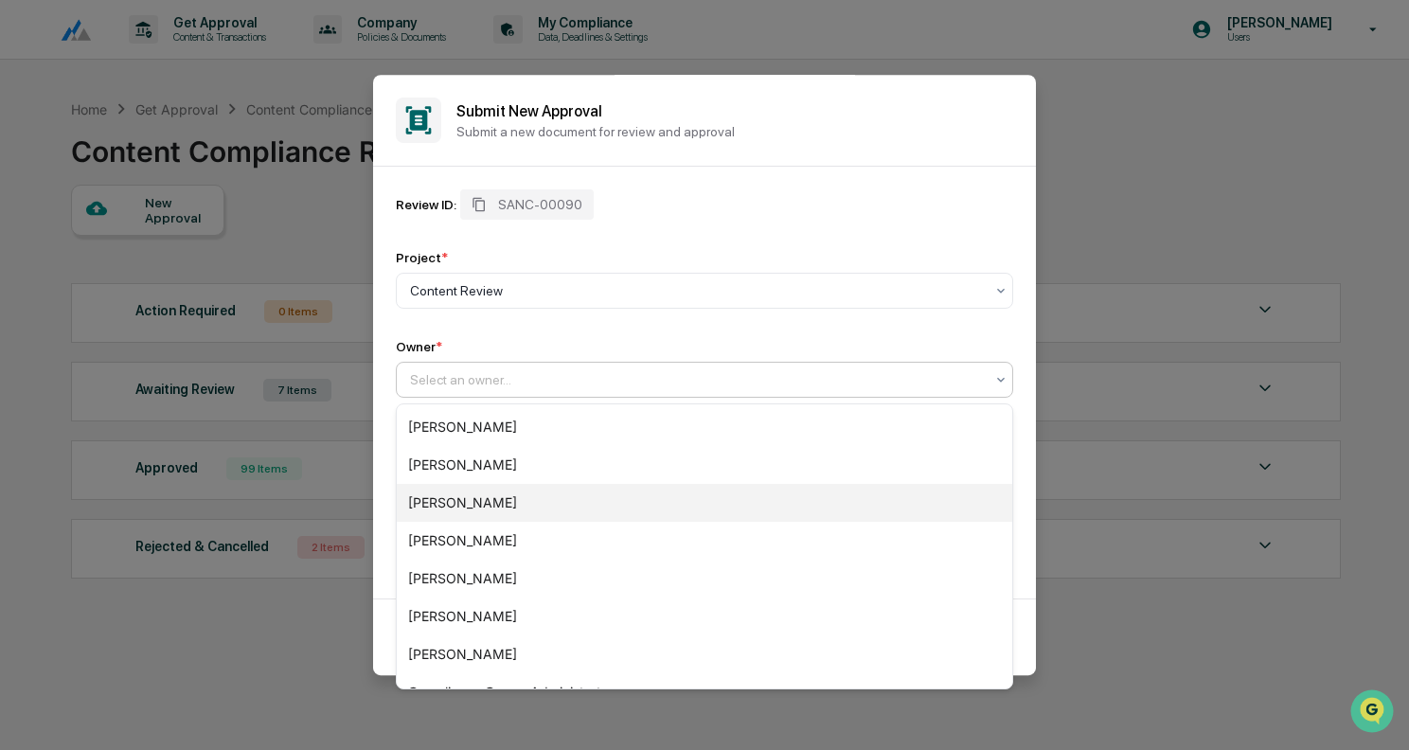
click at [517, 497] on div "[PERSON_NAME]" at bounding box center [704, 503] width 615 height 38
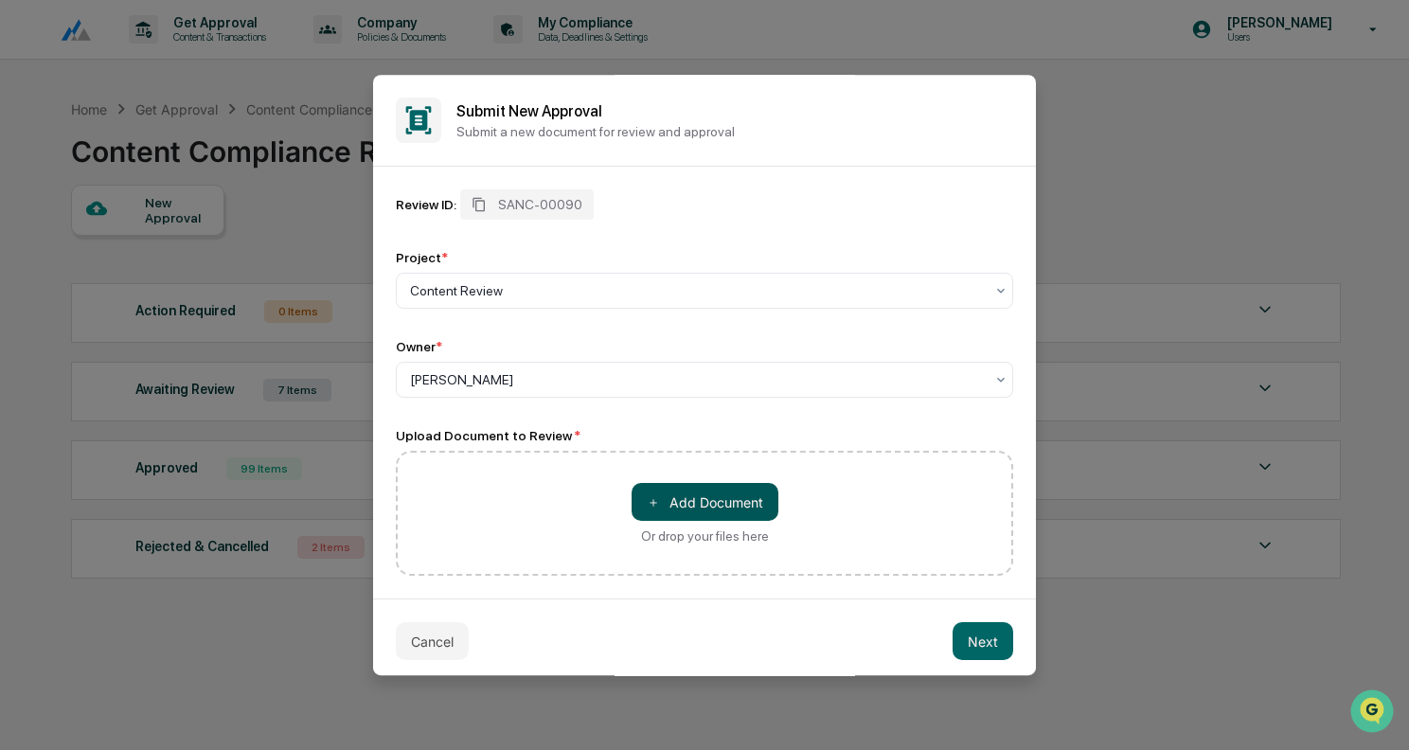
click at [740, 498] on button "＋ Add Document" at bounding box center [705, 502] width 147 height 38
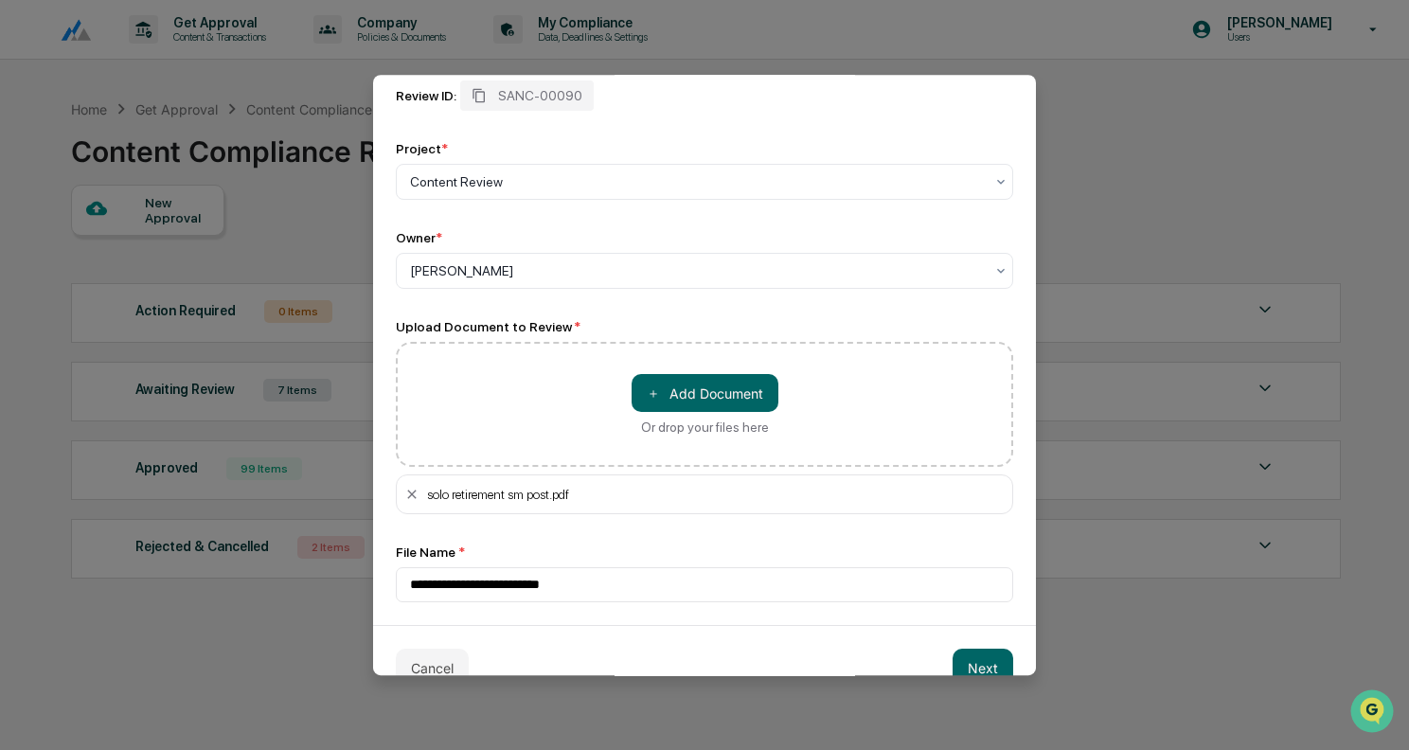
scroll to position [146, 0]
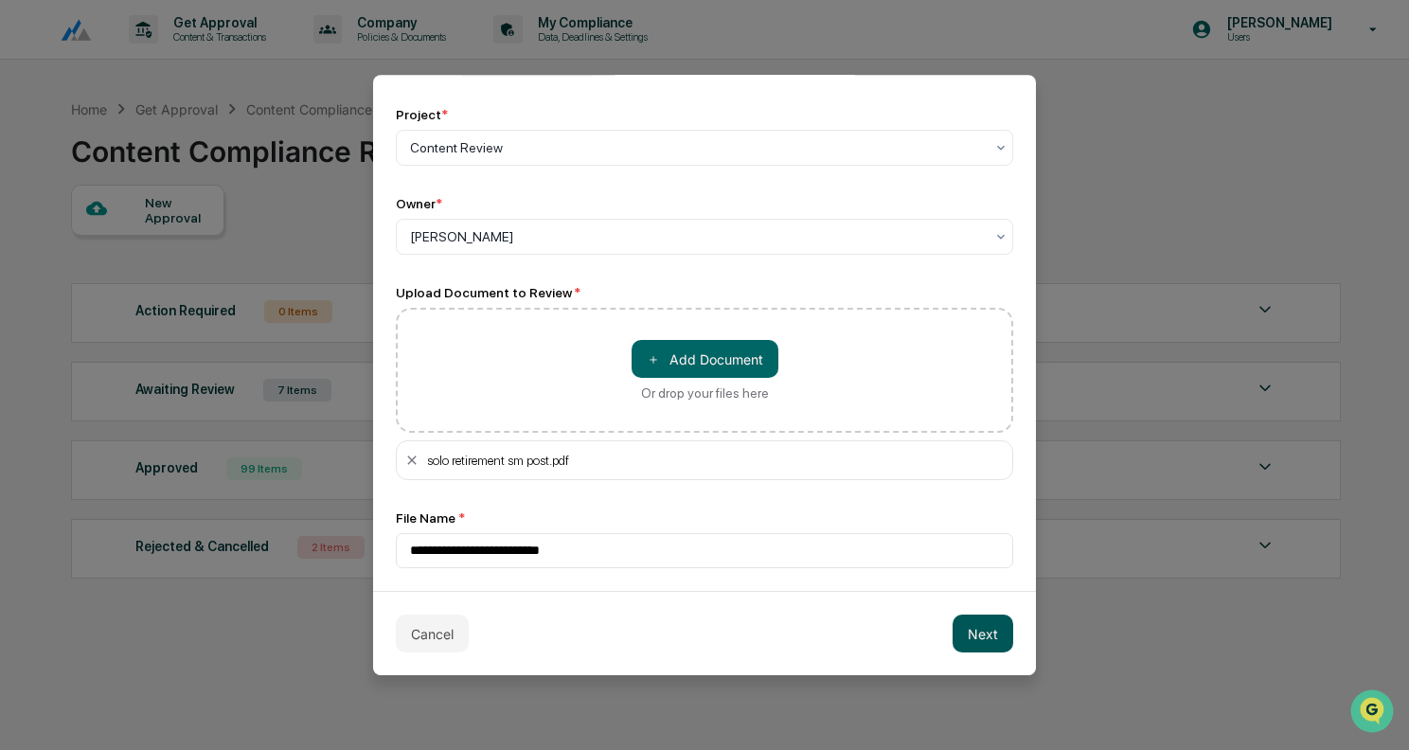
click at [989, 634] on button "Next" at bounding box center [983, 634] width 61 height 38
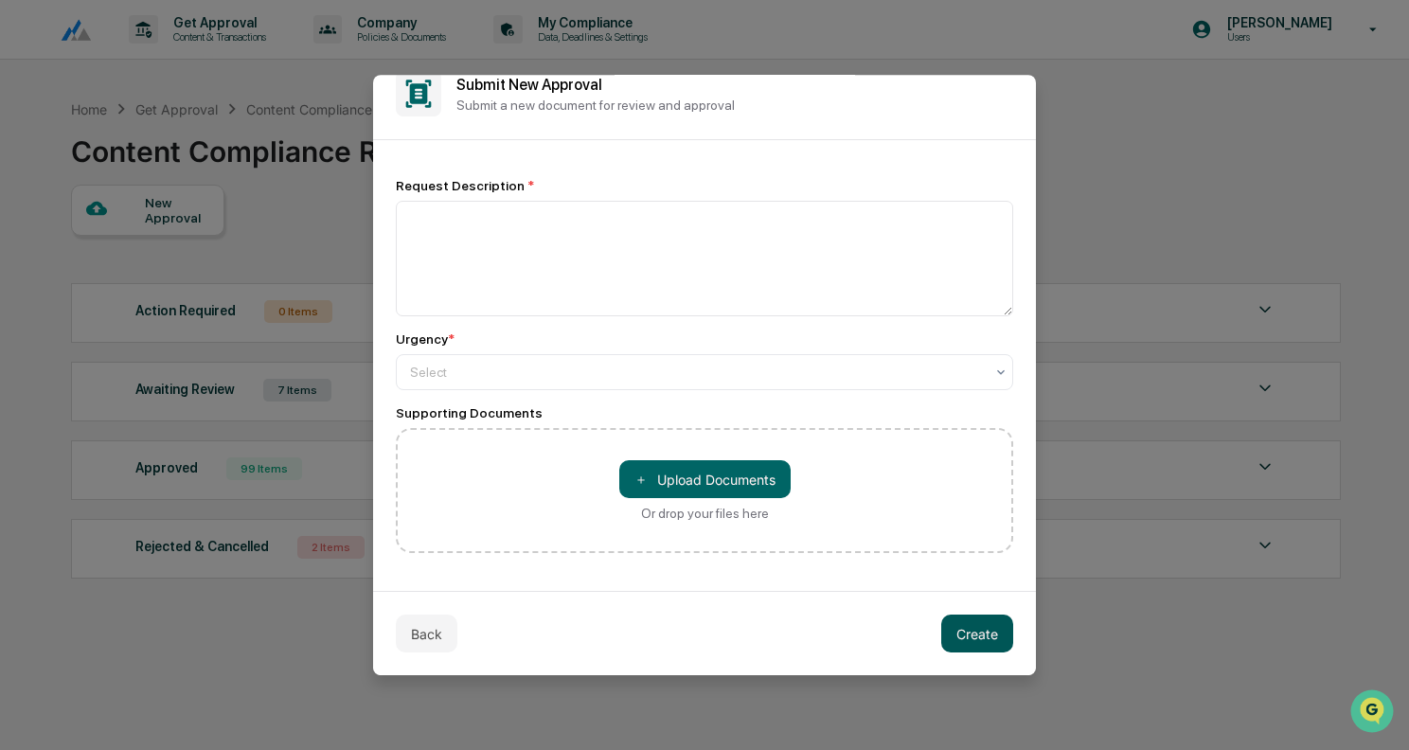
scroll to position [28, 0]
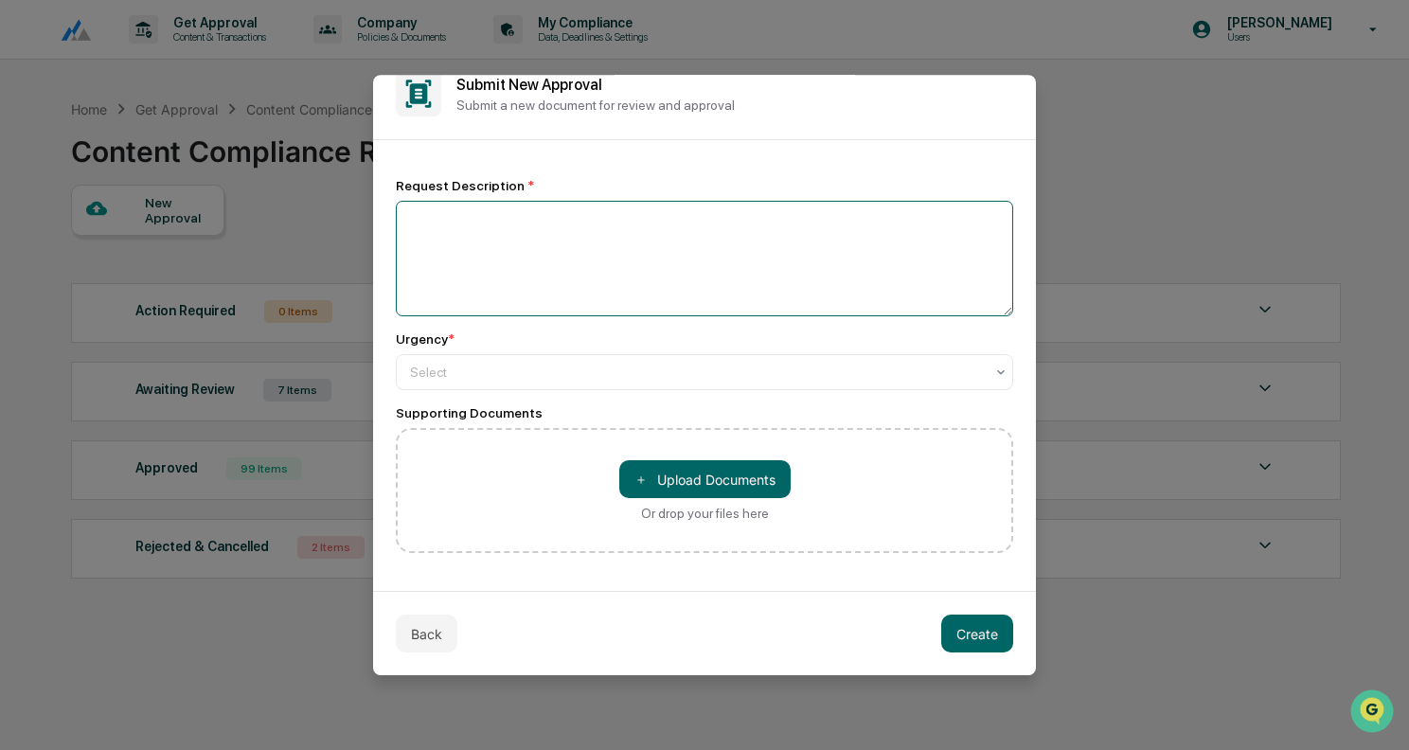
click at [546, 279] on textarea at bounding box center [704, 259] width 617 height 116
type textarea "**********"
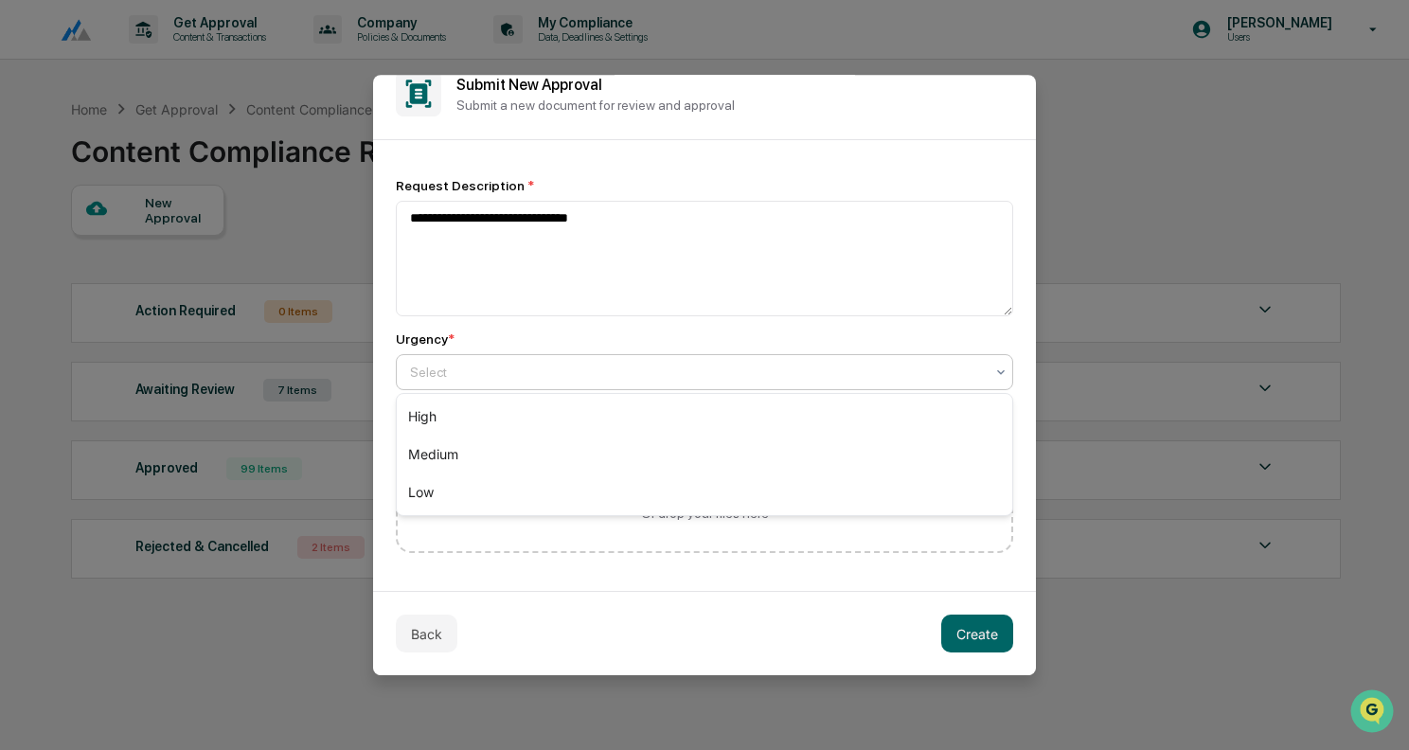
click at [495, 364] on div at bounding box center [697, 372] width 574 height 19
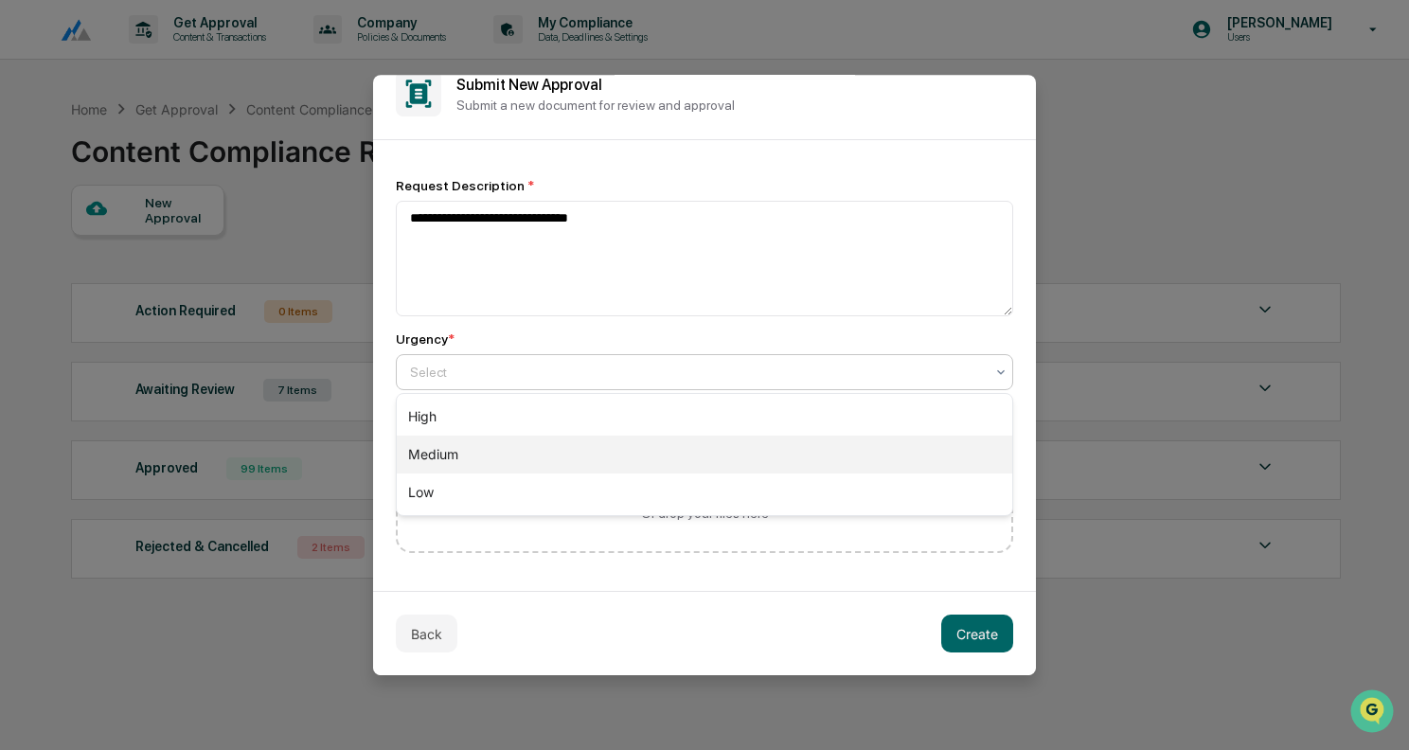
click at [443, 480] on div "Low" at bounding box center [704, 492] width 615 height 38
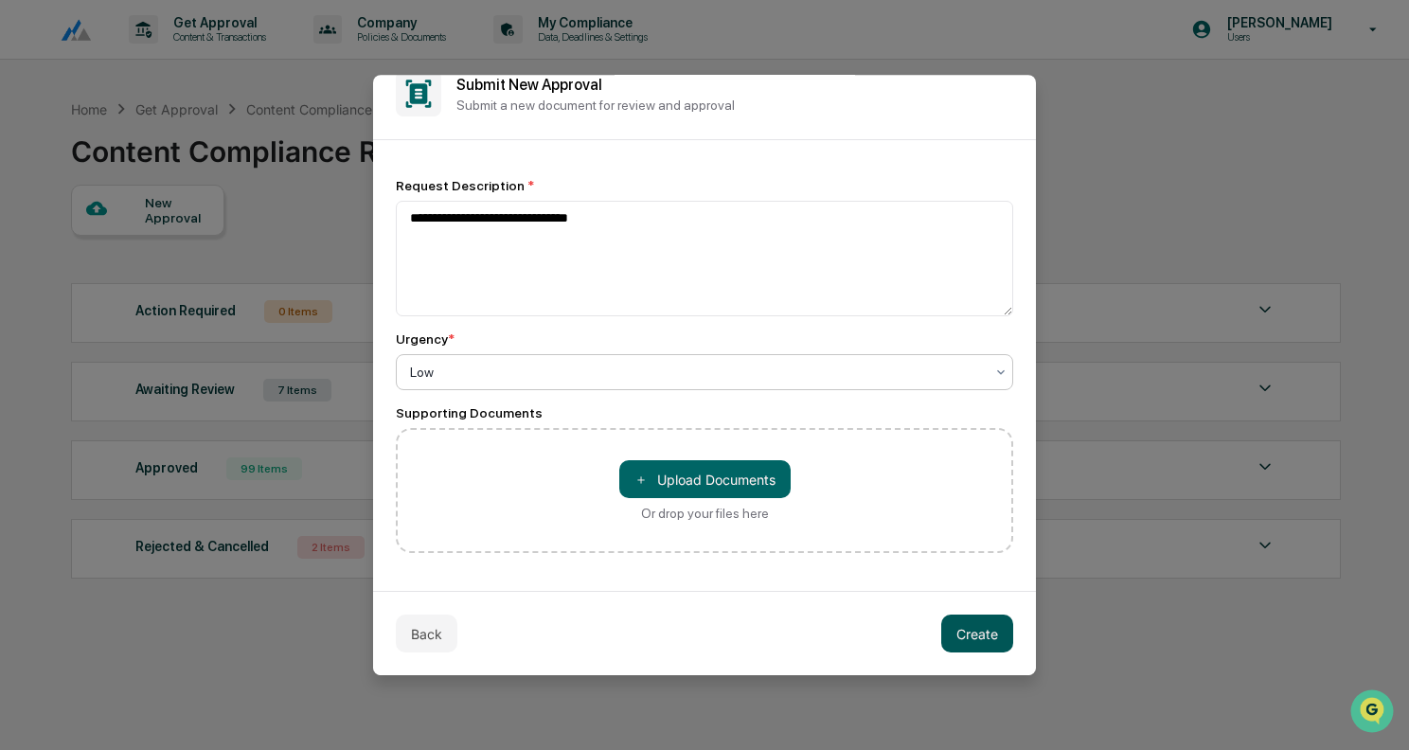
click at [988, 632] on button "Create" at bounding box center [977, 634] width 72 height 38
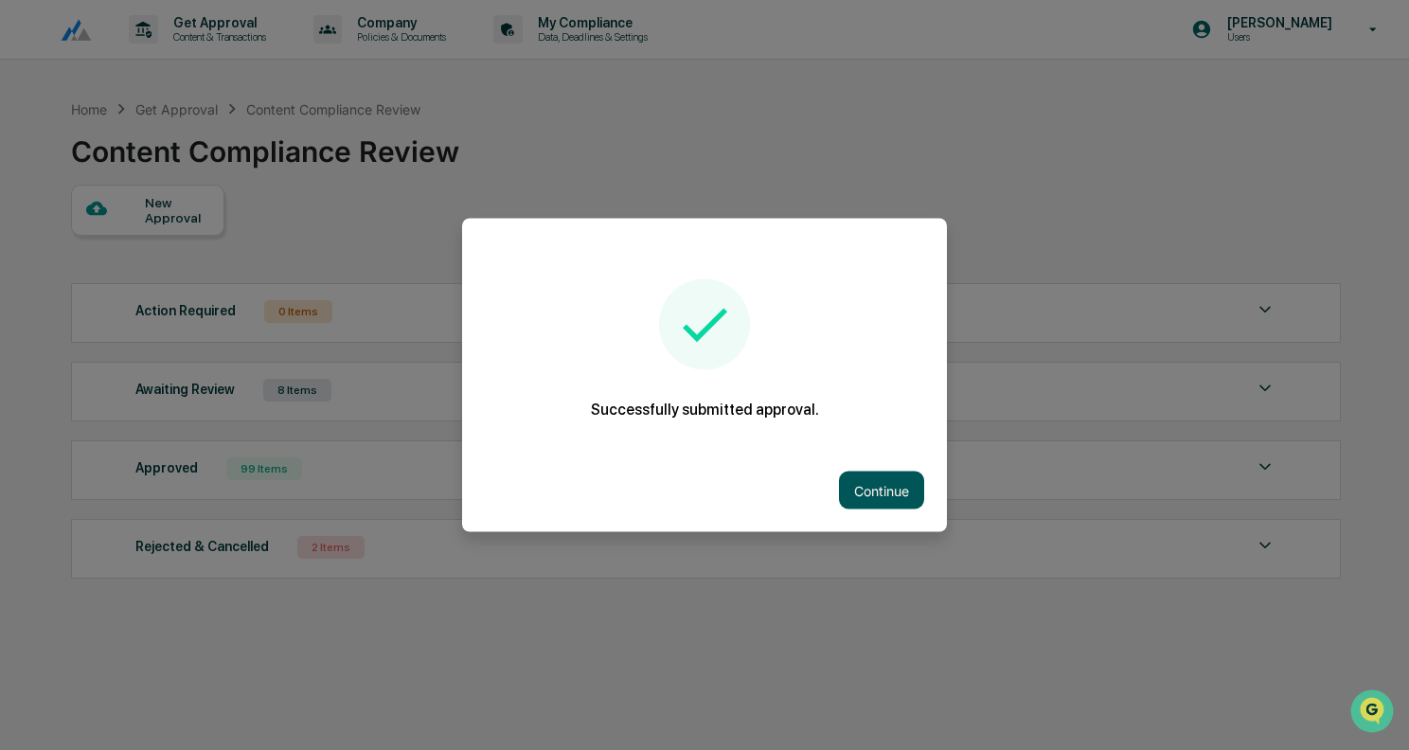
click at [888, 494] on button "Continue" at bounding box center [881, 491] width 85 height 38
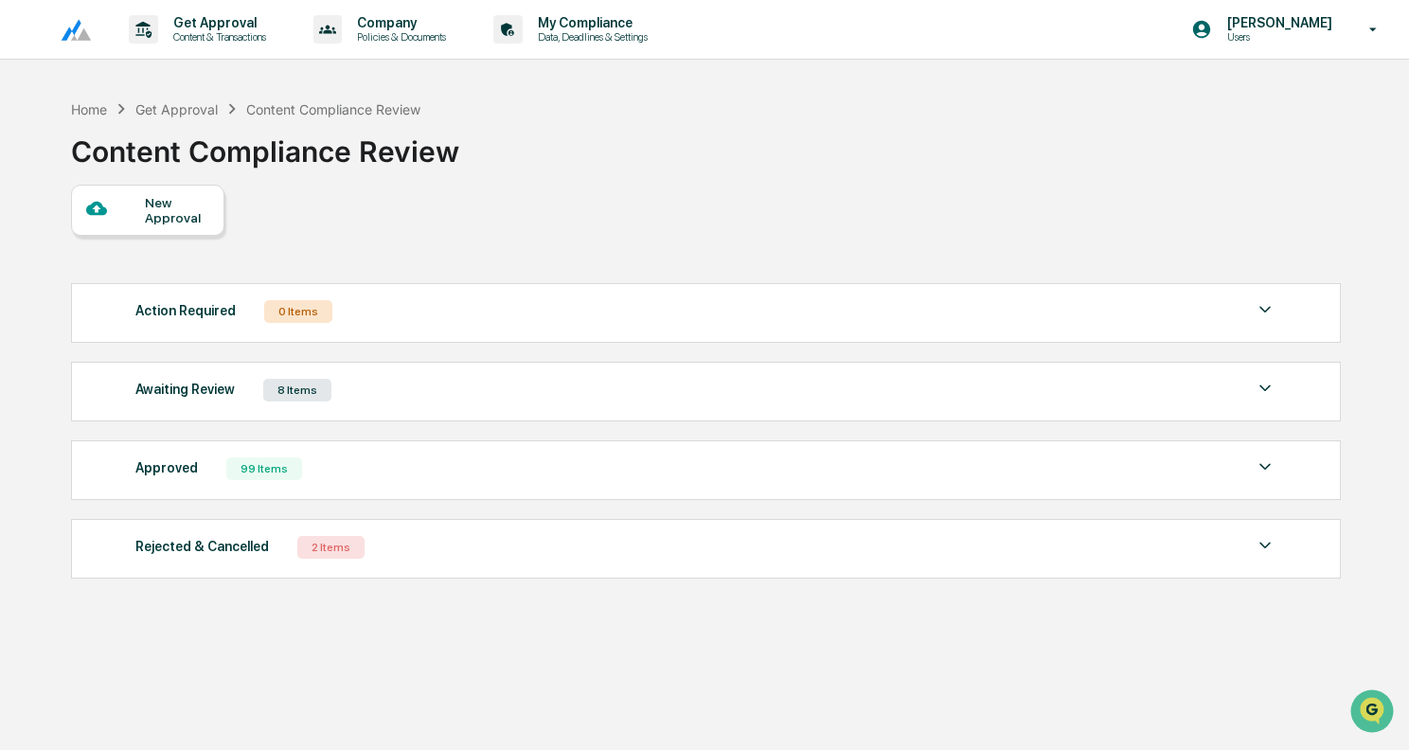
click at [420, 413] on div "Awaiting Review 8 Items File Name Review Id Created Date Requested By Complianc…" at bounding box center [706, 392] width 1270 height 60
click at [393, 403] on div "Awaiting Review 8 Items" at bounding box center [705, 390] width 1141 height 27
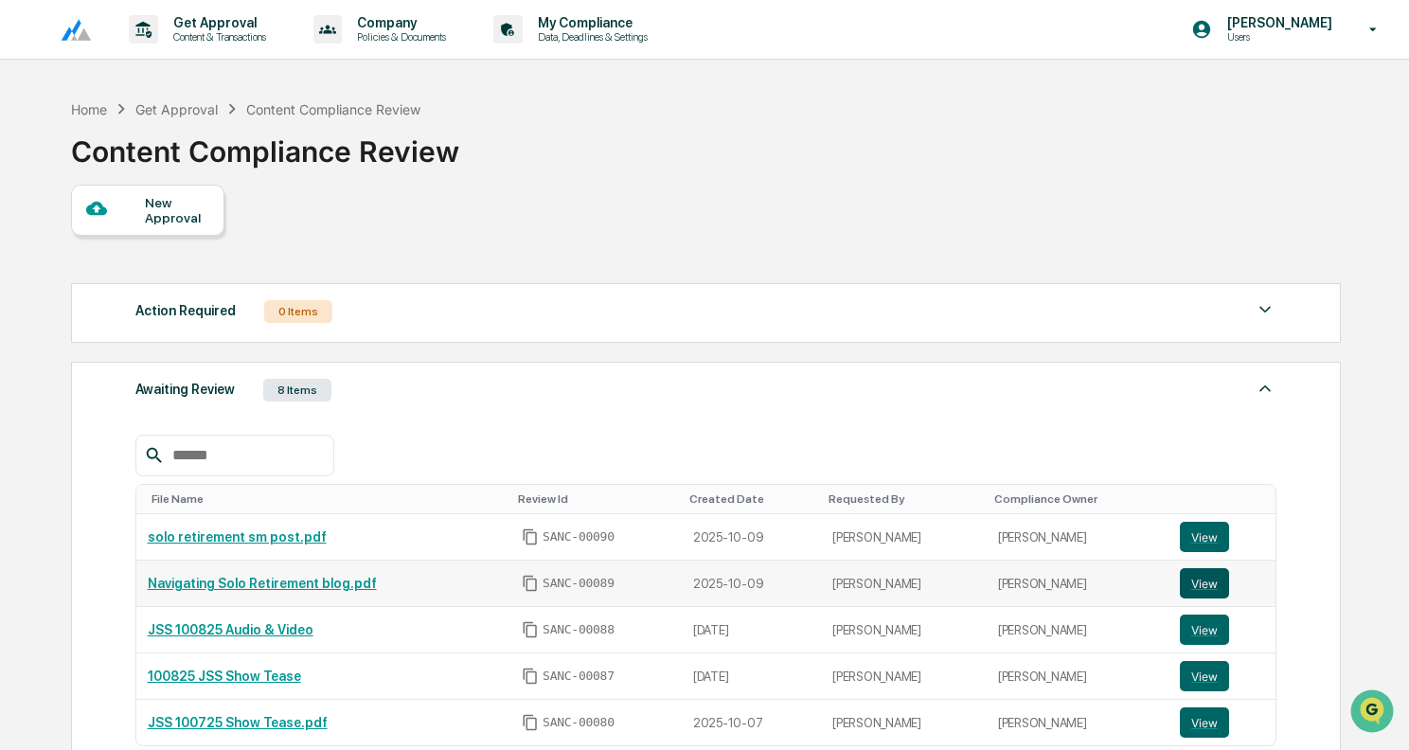
click at [1202, 579] on button "View" at bounding box center [1204, 583] width 49 height 30
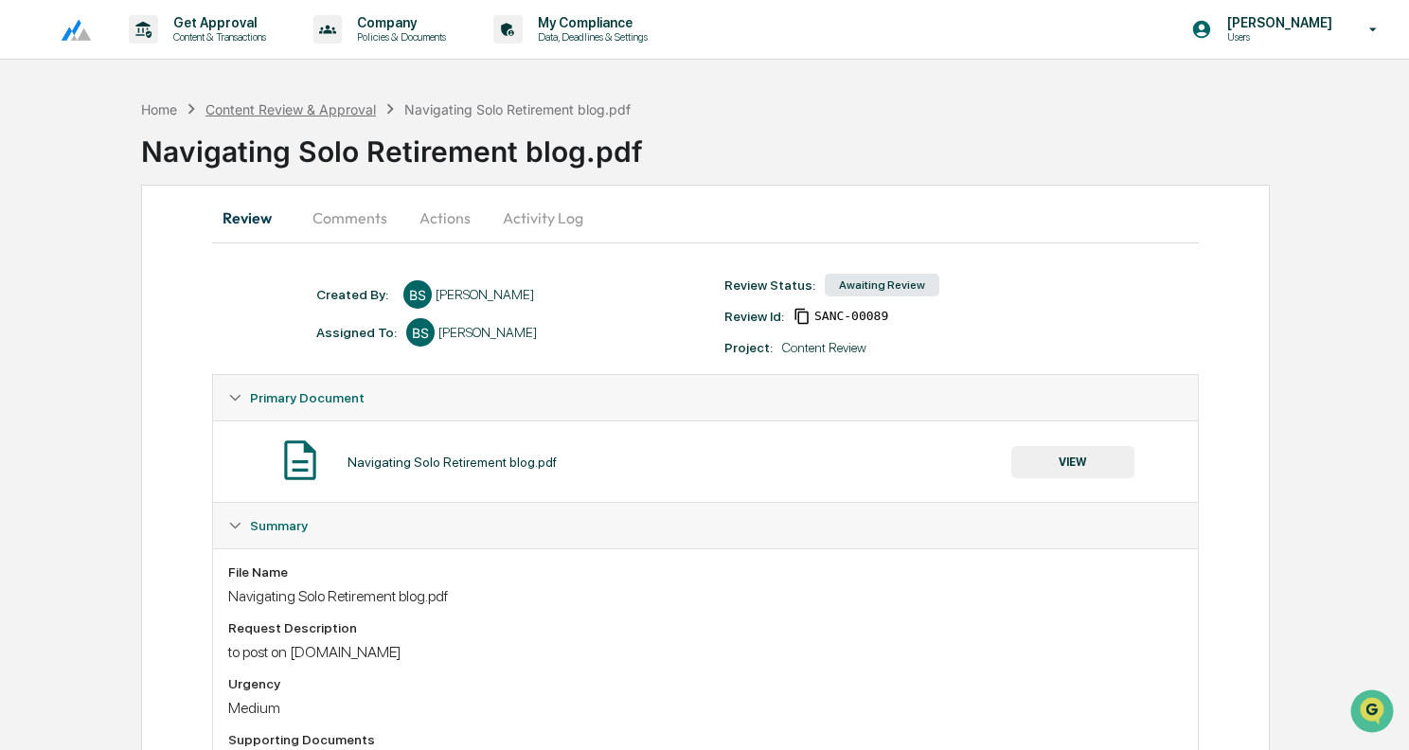
click at [330, 106] on div "Content Review & Approval" at bounding box center [290, 109] width 170 height 16
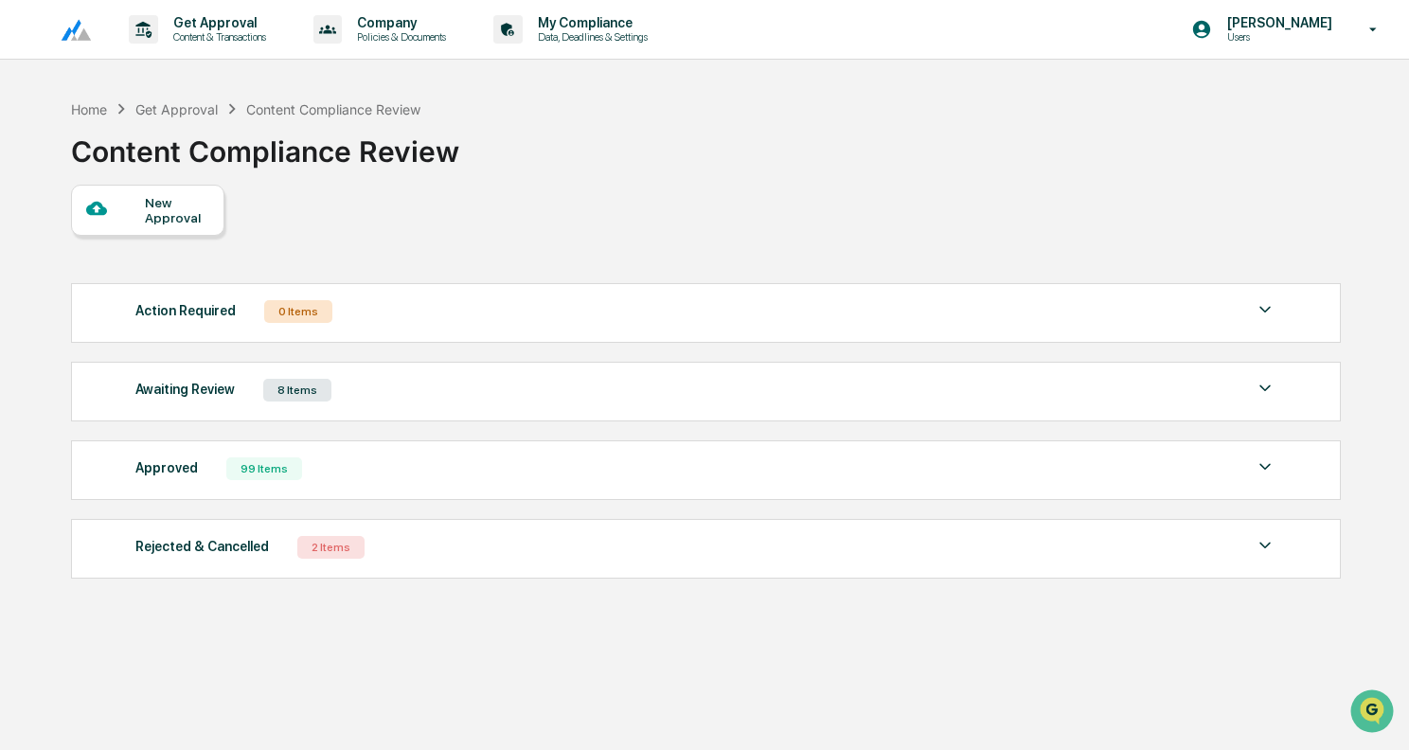
click at [422, 383] on div "Awaiting Review 8 Items" at bounding box center [705, 390] width 1141 height 27
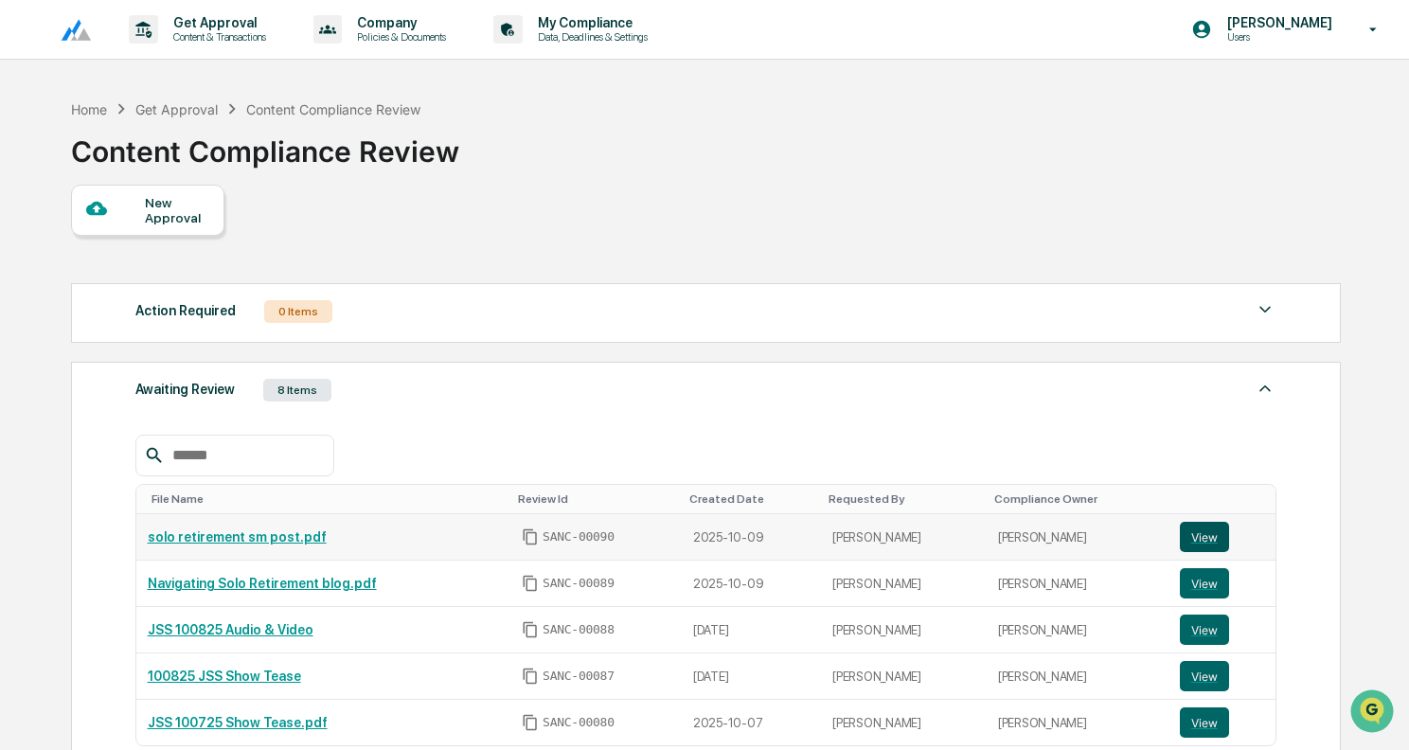
click at [1215, 537] on button "View" at bounding box center [1204, 537] width 49 height 30
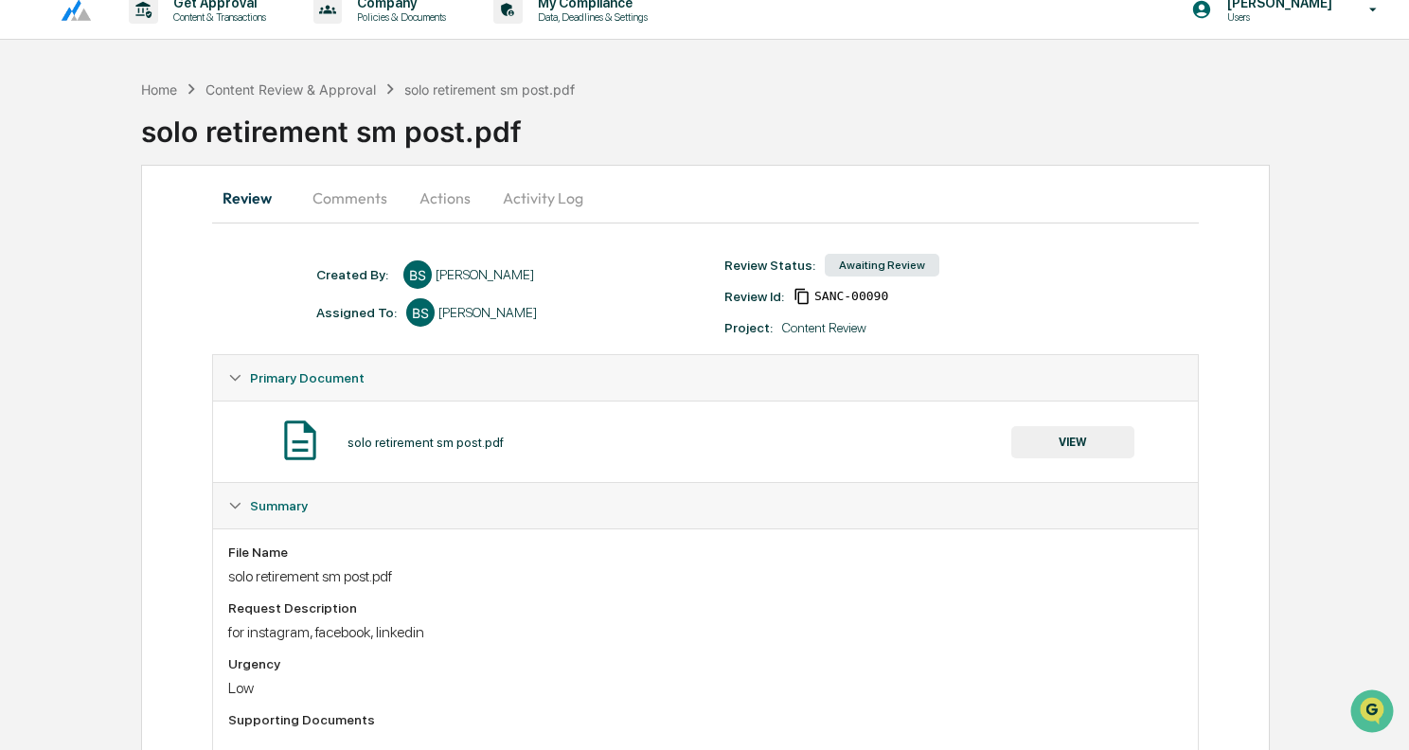
scroll to position [198, 0]
